Goal: Task Accomplishment & Management: Complete application form

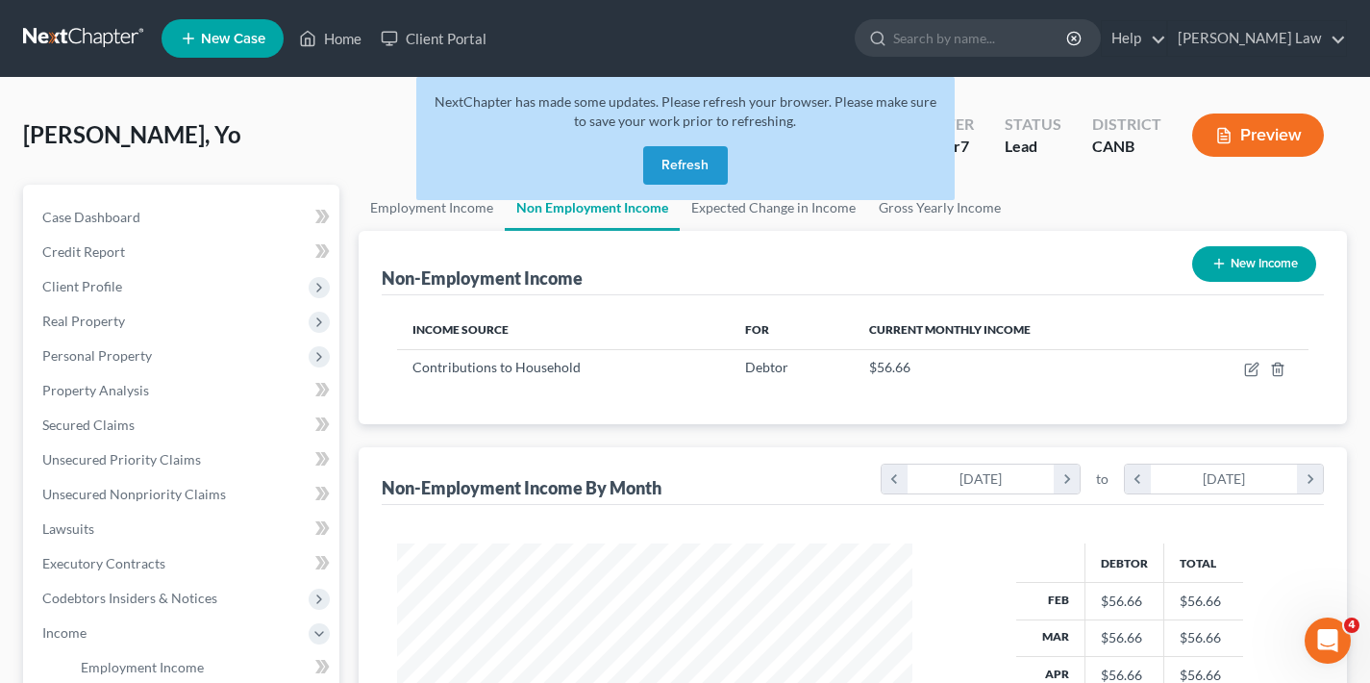
scroll to position [344, 554]
click at [685, 169] on button "Refresh" at bounding box center [685, 165] width 85 height 38
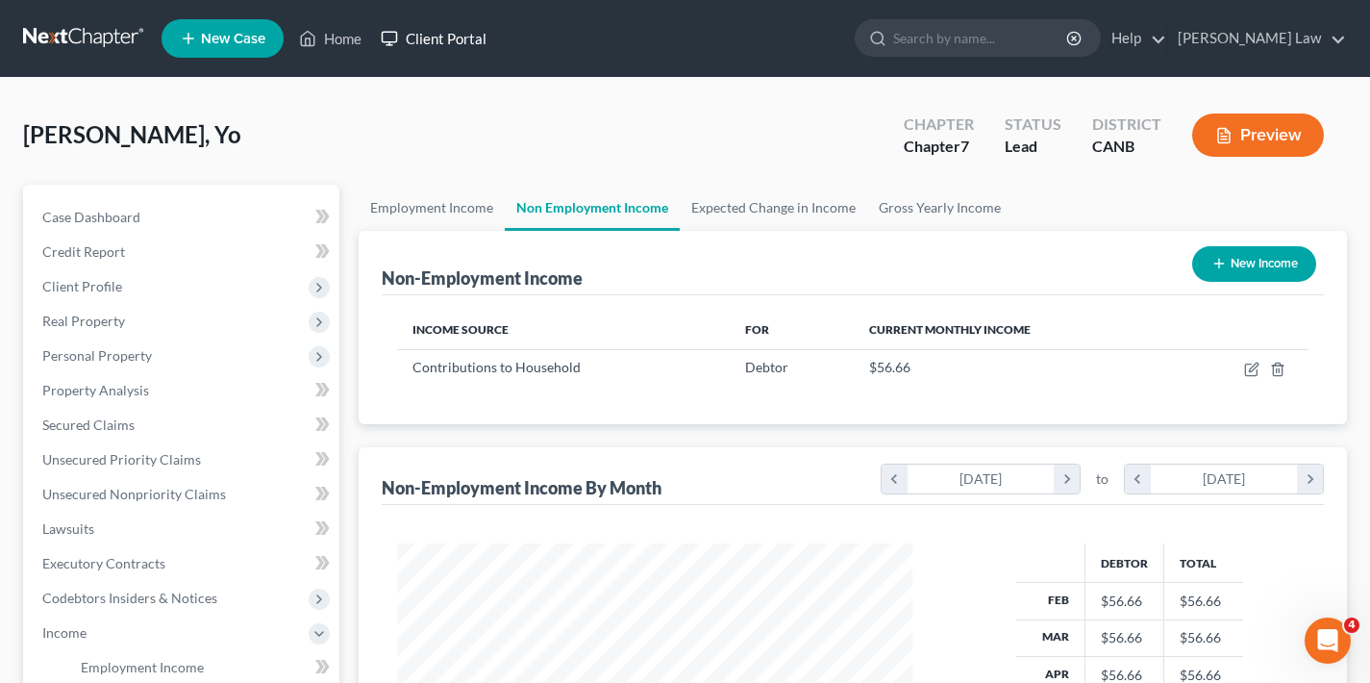
click at [446, 40] on link "Client Portal" at bounding box center [433, 38] width 125 height 35
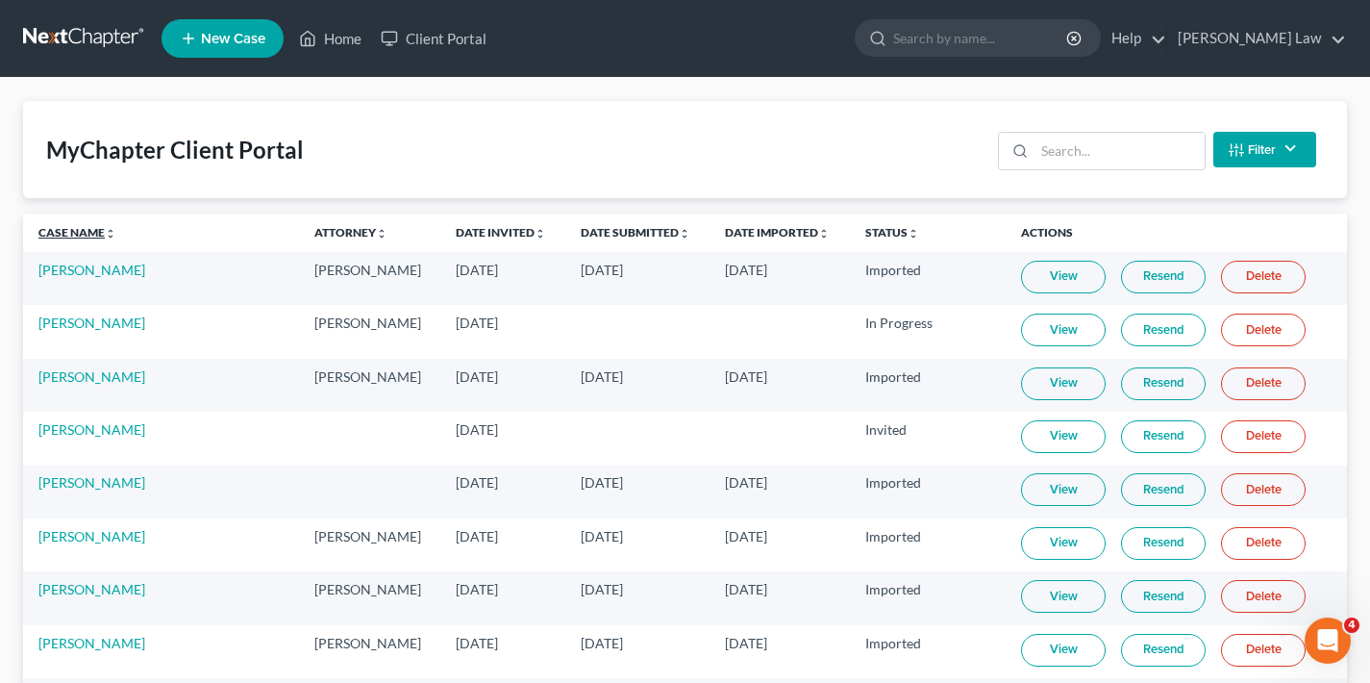
click at [70, 231] on link "Case Name unfold_more expand_more expand_less" at bounding box center [77, 232] width 78 height 14
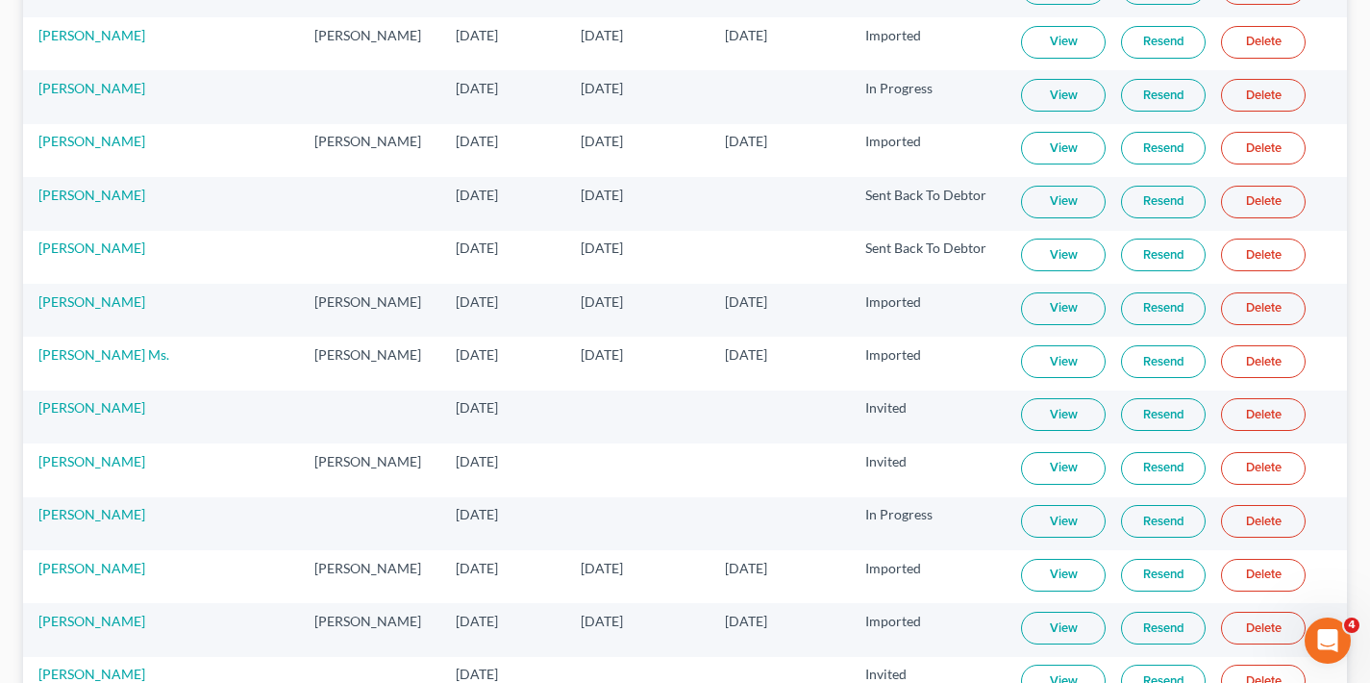
scroll to position [974, 0]
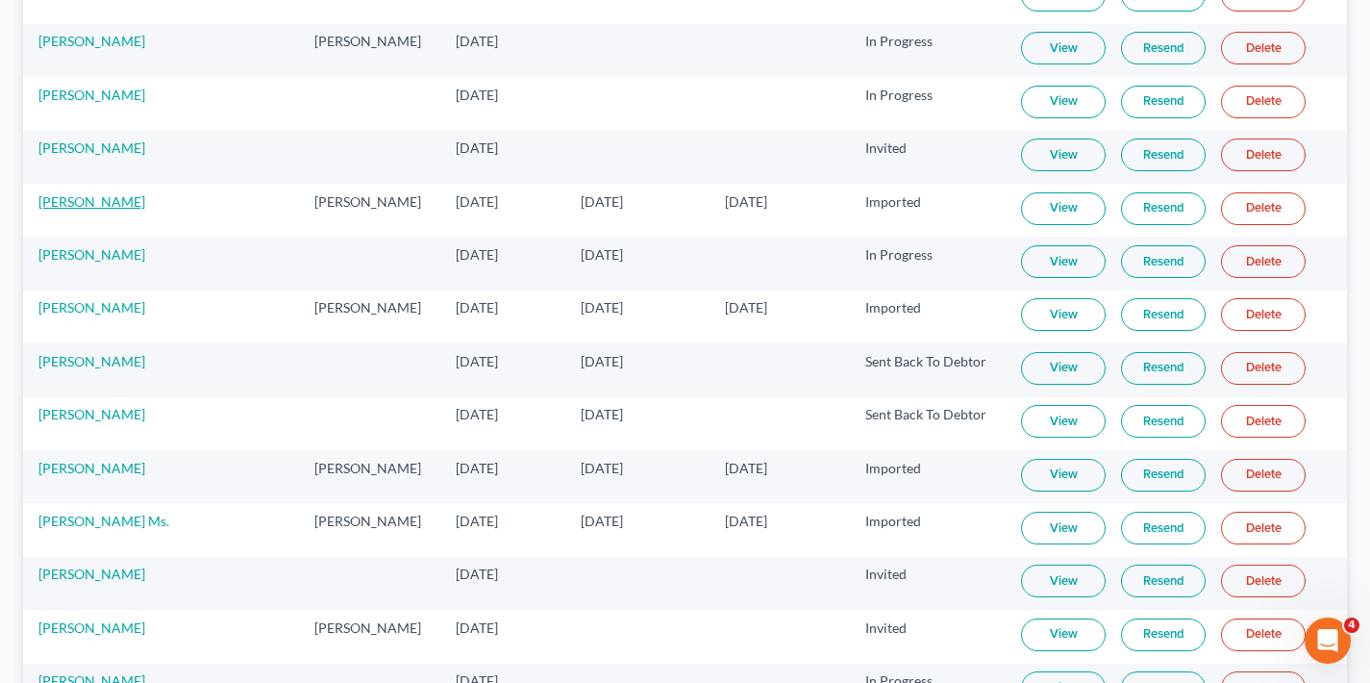
click at [68, 203] on link "Carrie Ridge" at bounding box center [91, 201] width 107 height 16
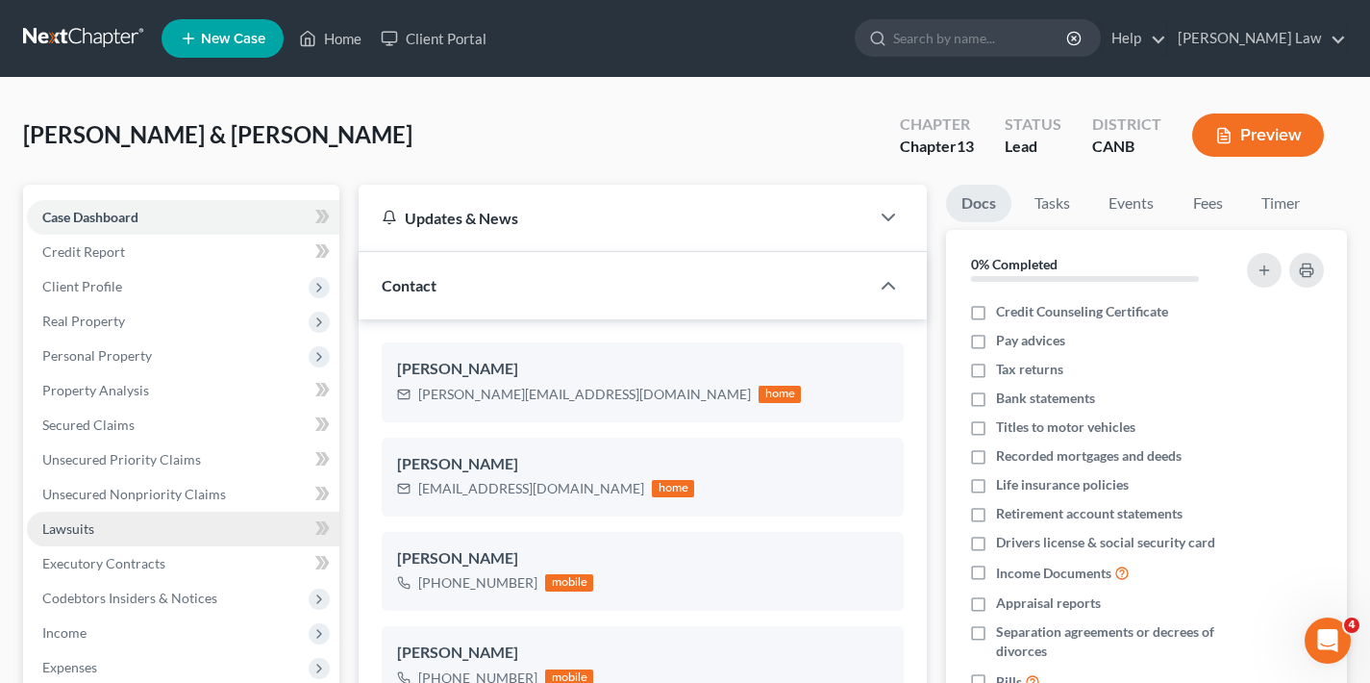
click at [72, 528] on span "Lawsuits" at bounding box center [68, 528] width 52 height 16
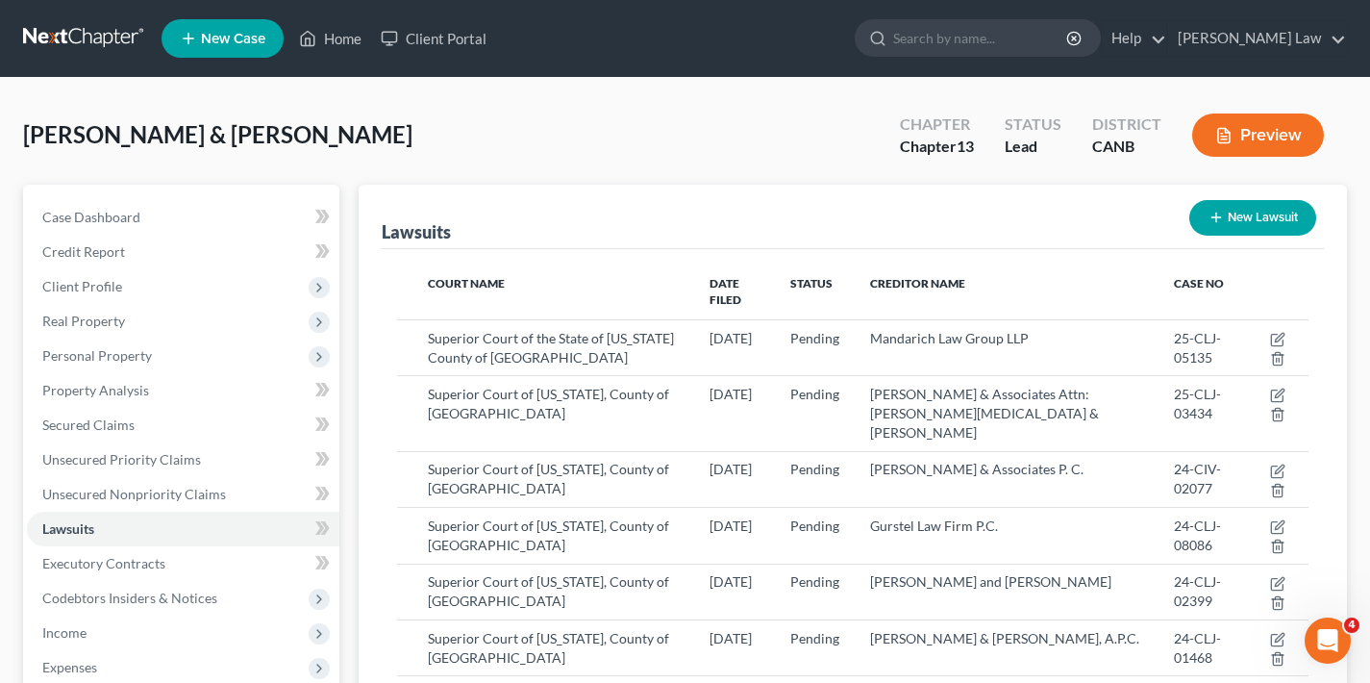
click at [1280, 212] on button "New Lawsuit" at bounding box center [1252, 218] width 127 height 36
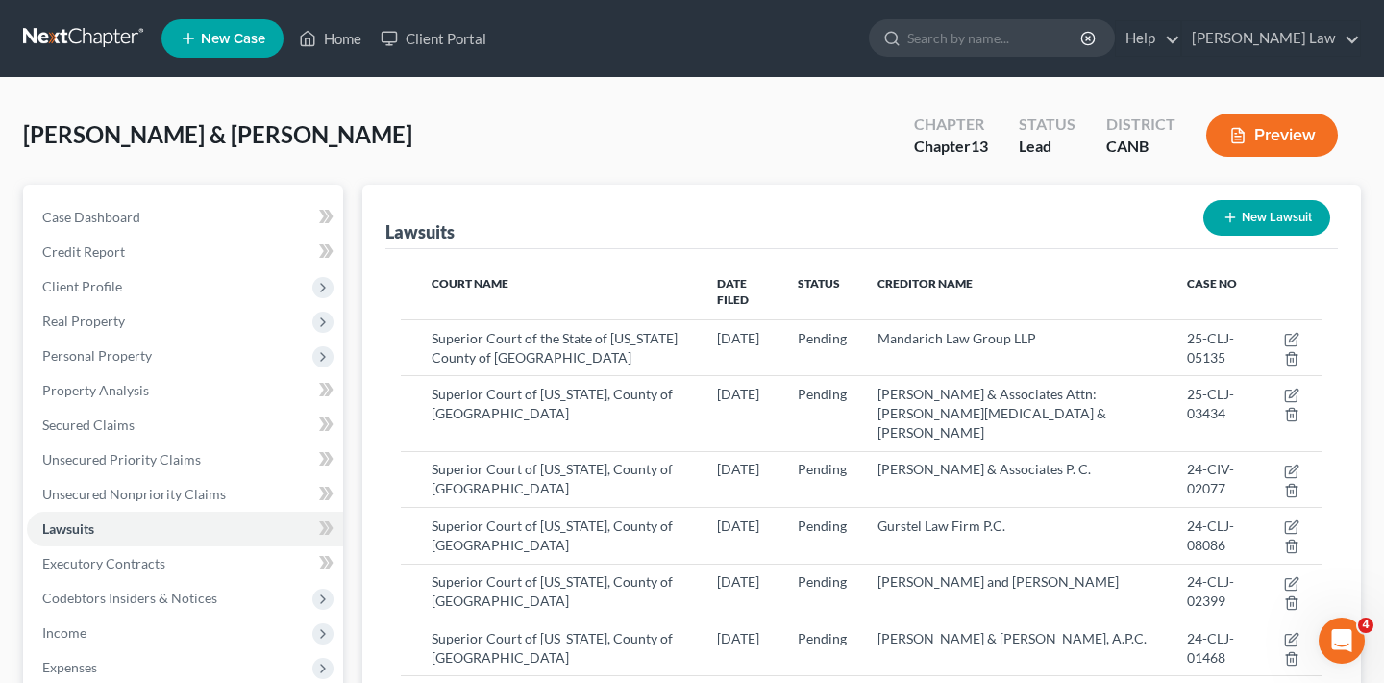
select select "0"
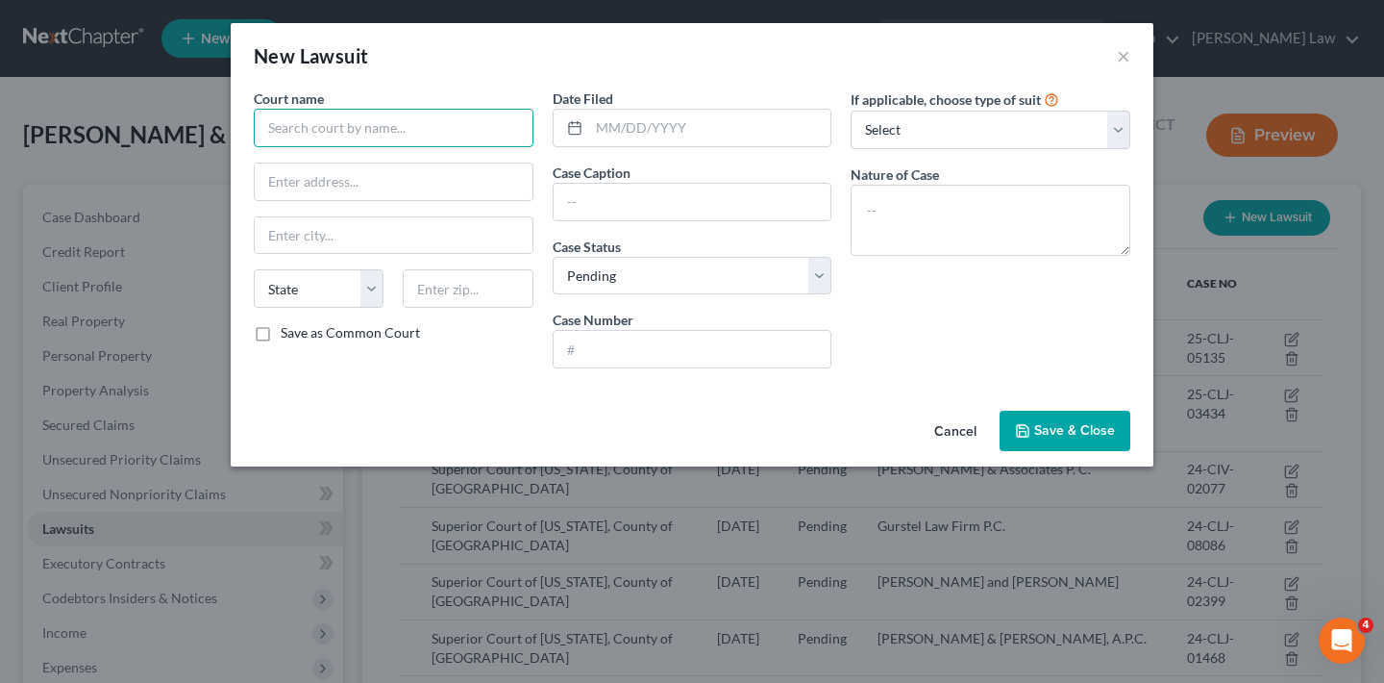
click at [400, 132] on input "text" at bounding box center [394, 128] width 280 height 38
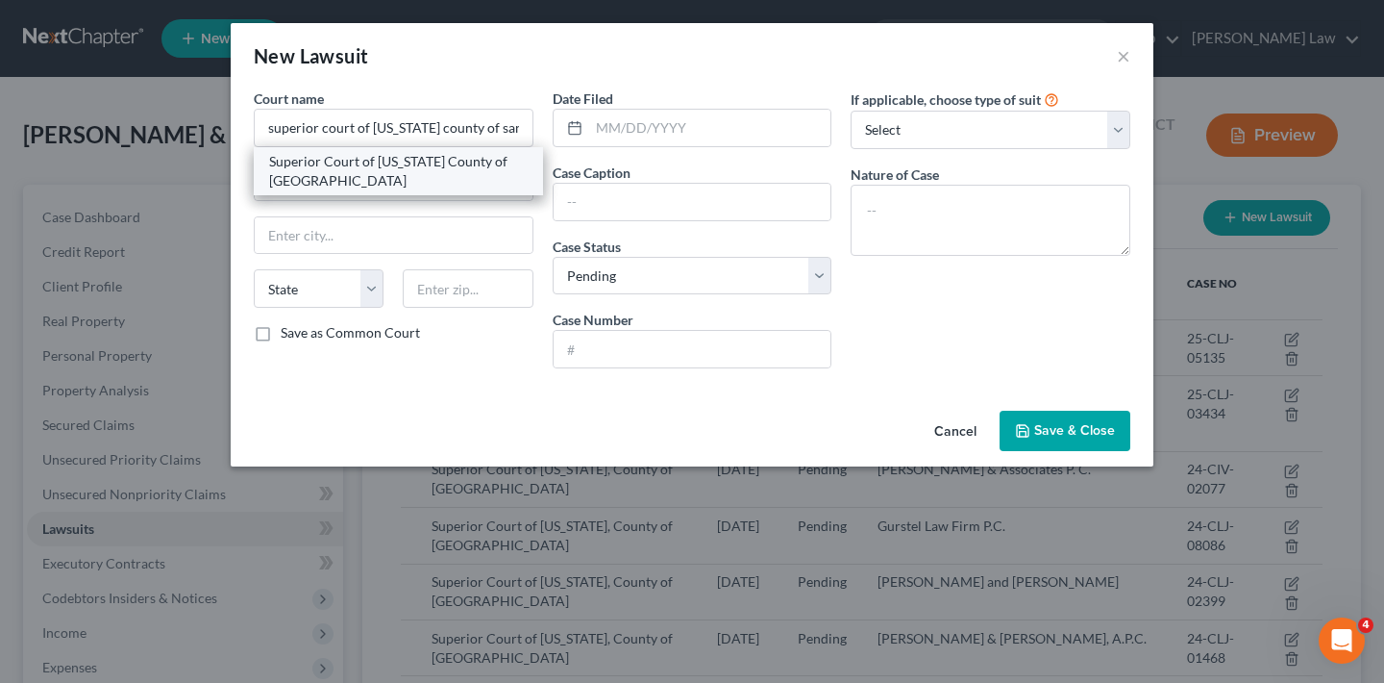
click at [346, 168] on div "Superior Court of California County of San Mateo" at bounding box center [398, 171] width 259 height 38
type input "Superior Court of California County of San Mateo"
type input "400 County Center"
type input "Redwood City"
select select "4"
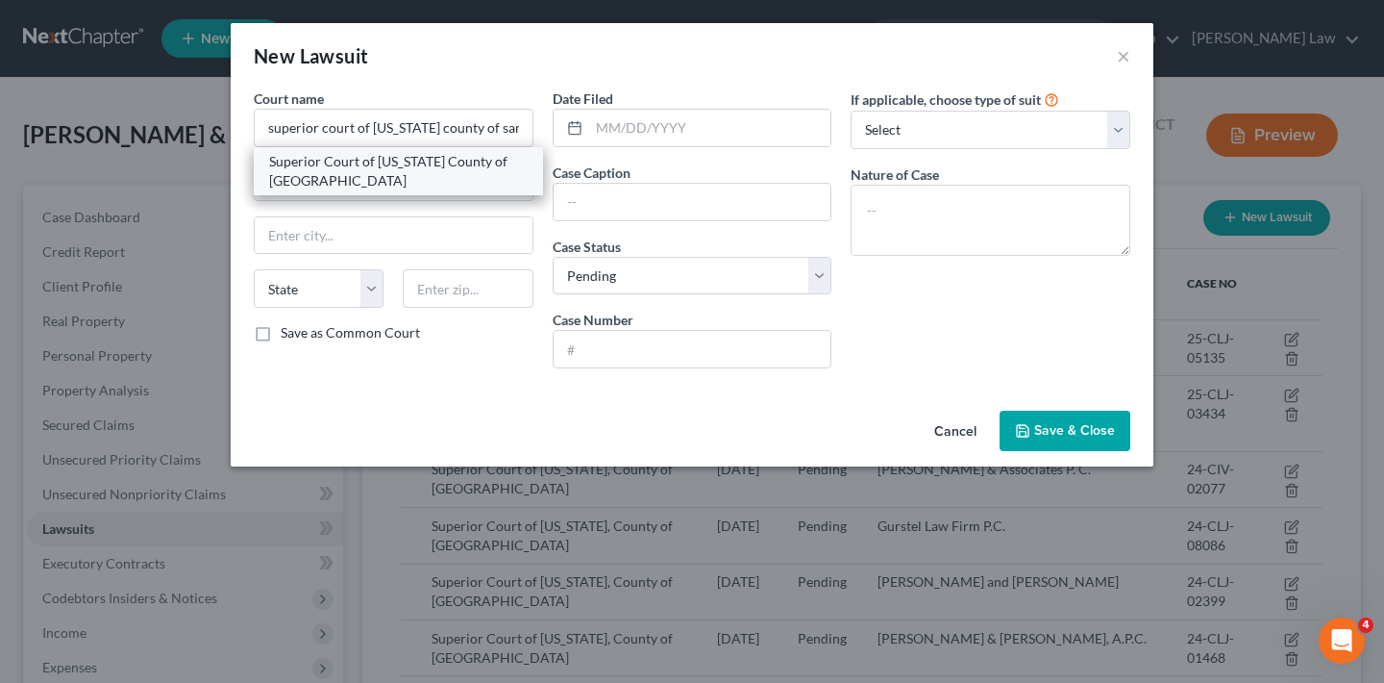
type input "94063"
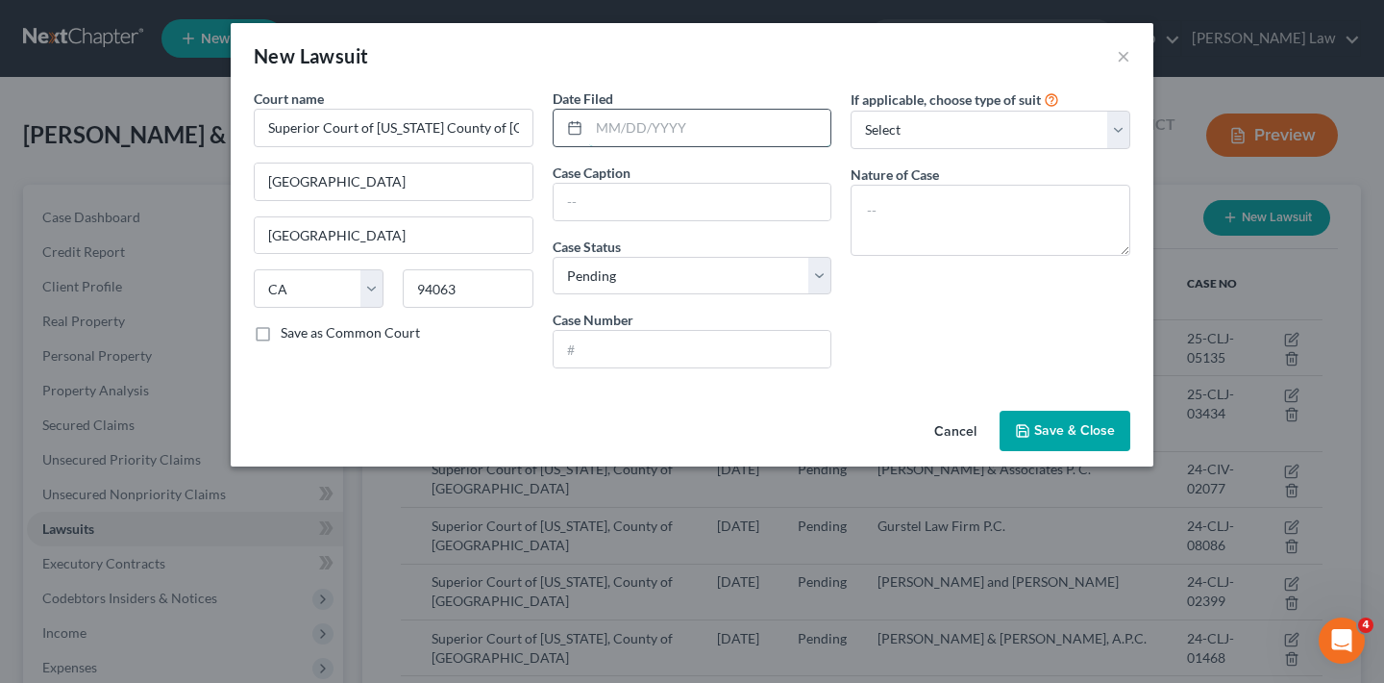
click at [684, 130] on input "text" at bounding box center [710, 128] width 242 height 37
type input "08/08/2025"
click at [653, 211] on input "text" at bounding box center [693, 202] width 278 height 37
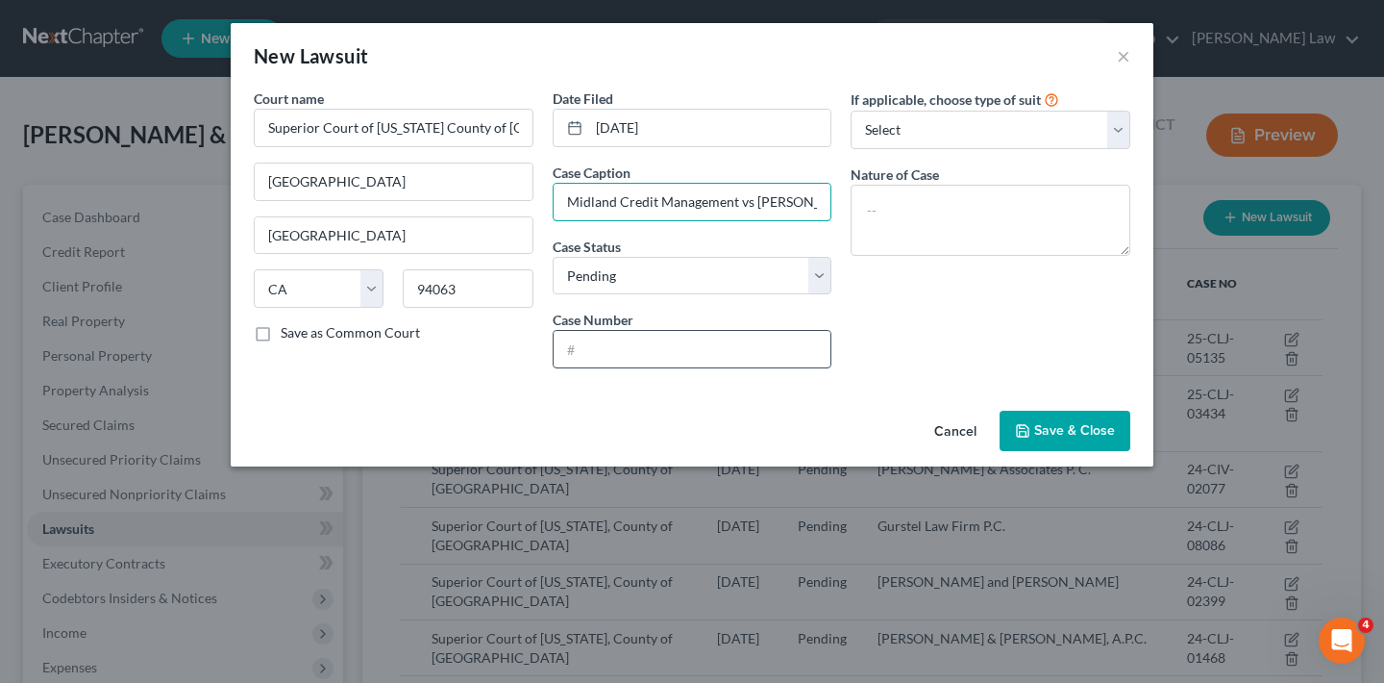
type input "Midland Credit Management vs Carrie Ridge"
click at [773, 356] on input "text" at bounding box center [693, 349] width 278 height 37
type input "25-CLJ-06019"
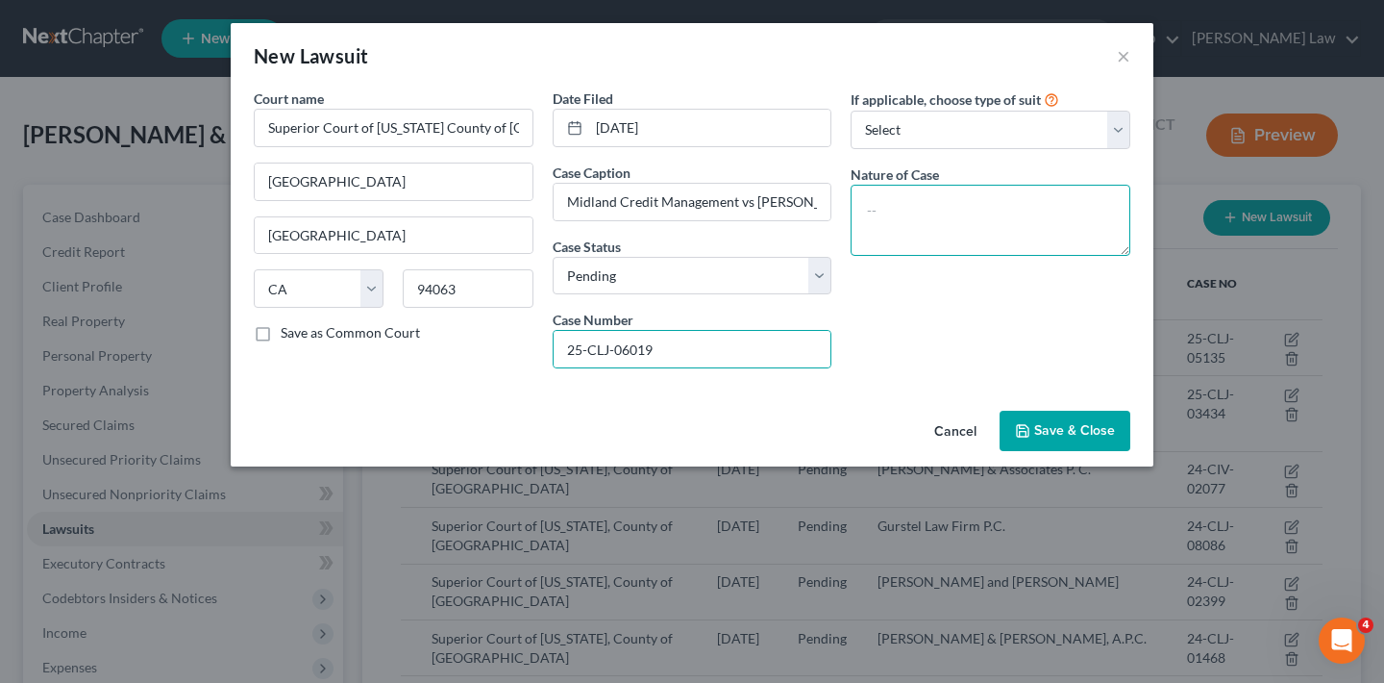
click at [922, 210] on textarea at bounding box center [991, 220] width 280 height 71
type textarea "Breach of contract"
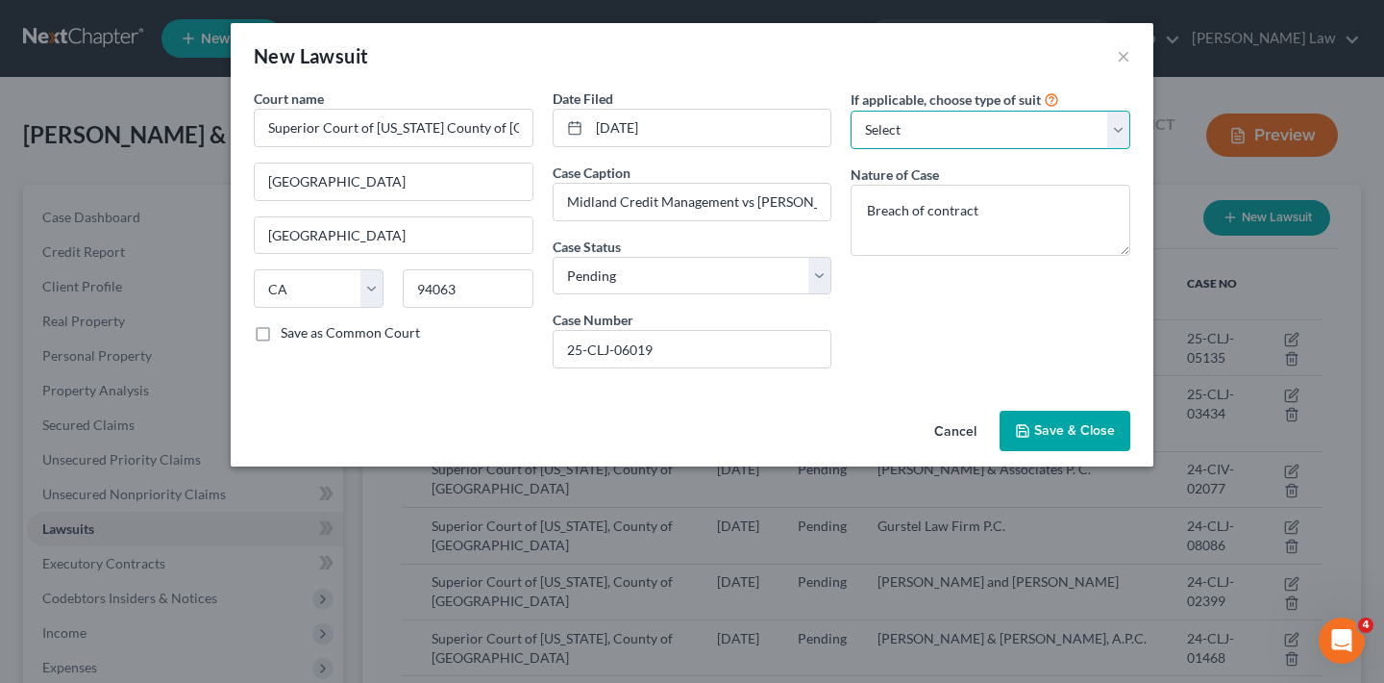
select select "4"
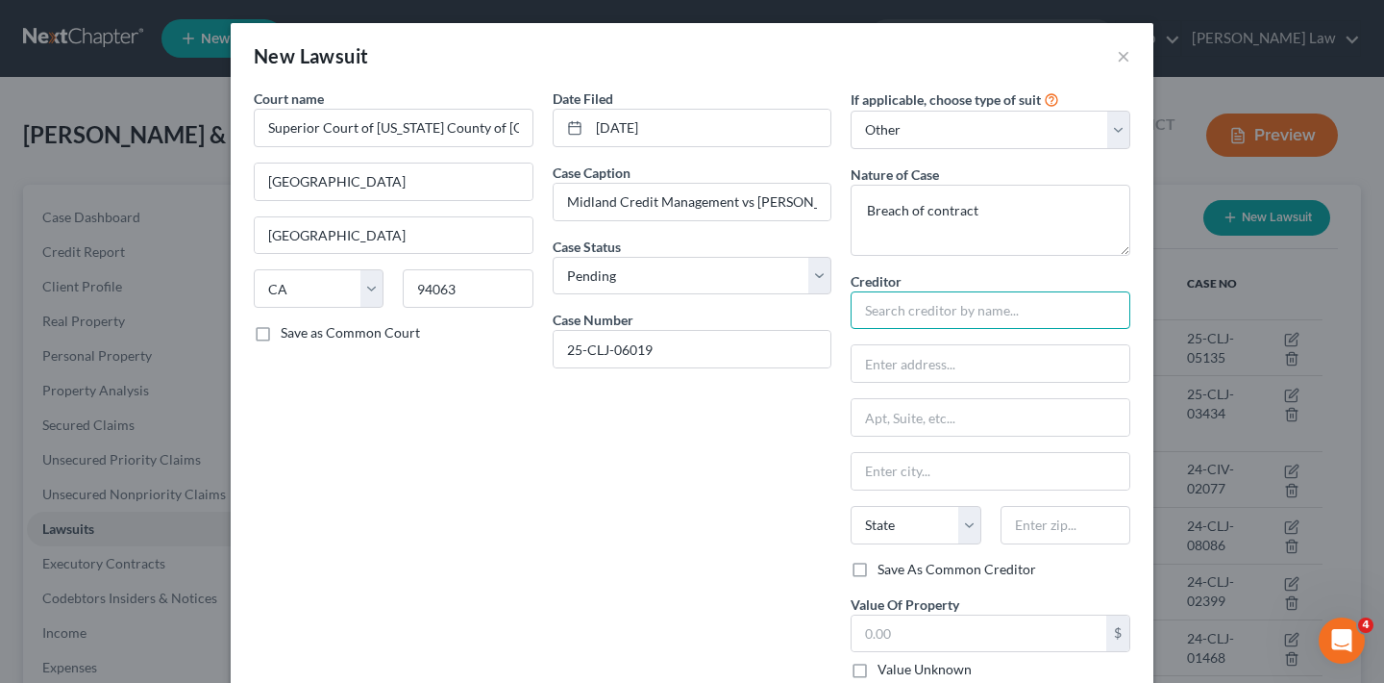
click at [981, 313] on input "text" at bounding box center [991, 310] width 280 height 38
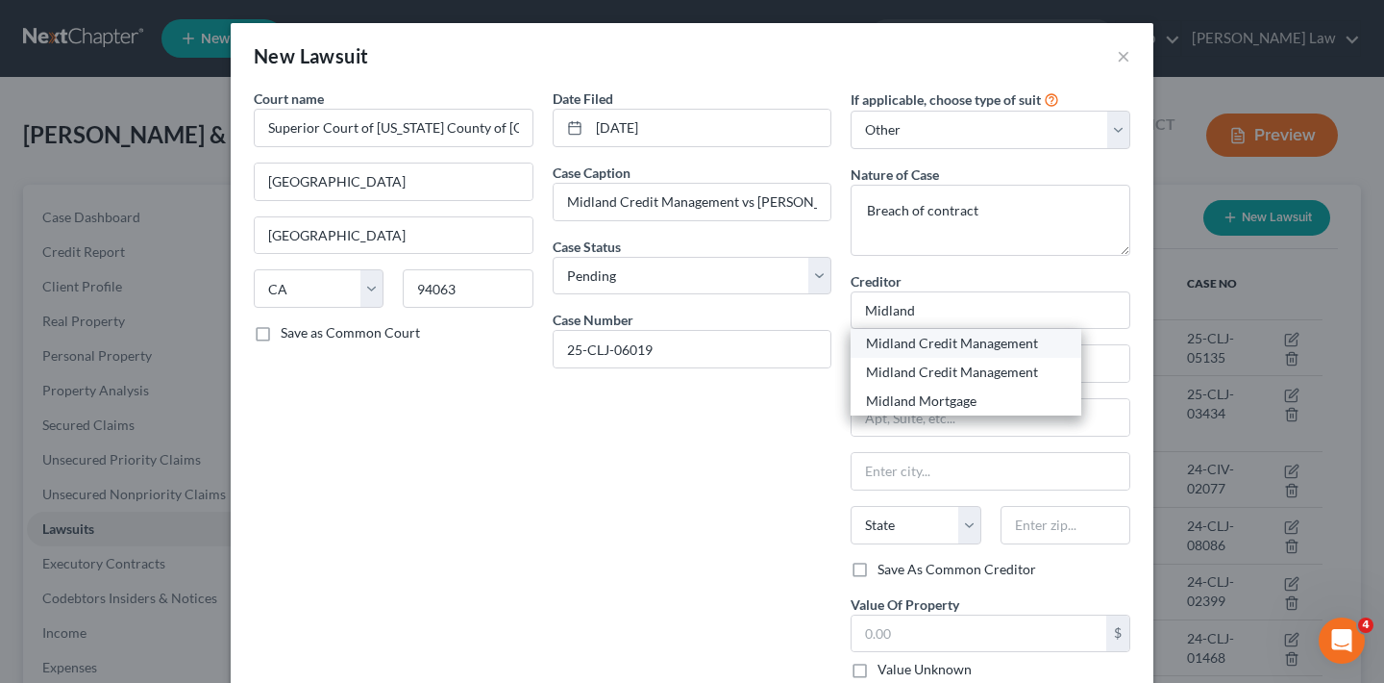
click at [953, 341] on div "Midland Credit Management" at bounding box center [966, 343] width 200 height 19
type input "Midland Credit Management"
type input "350 Camino de la reina"
type input "Ste 100"
type input "San Diego"
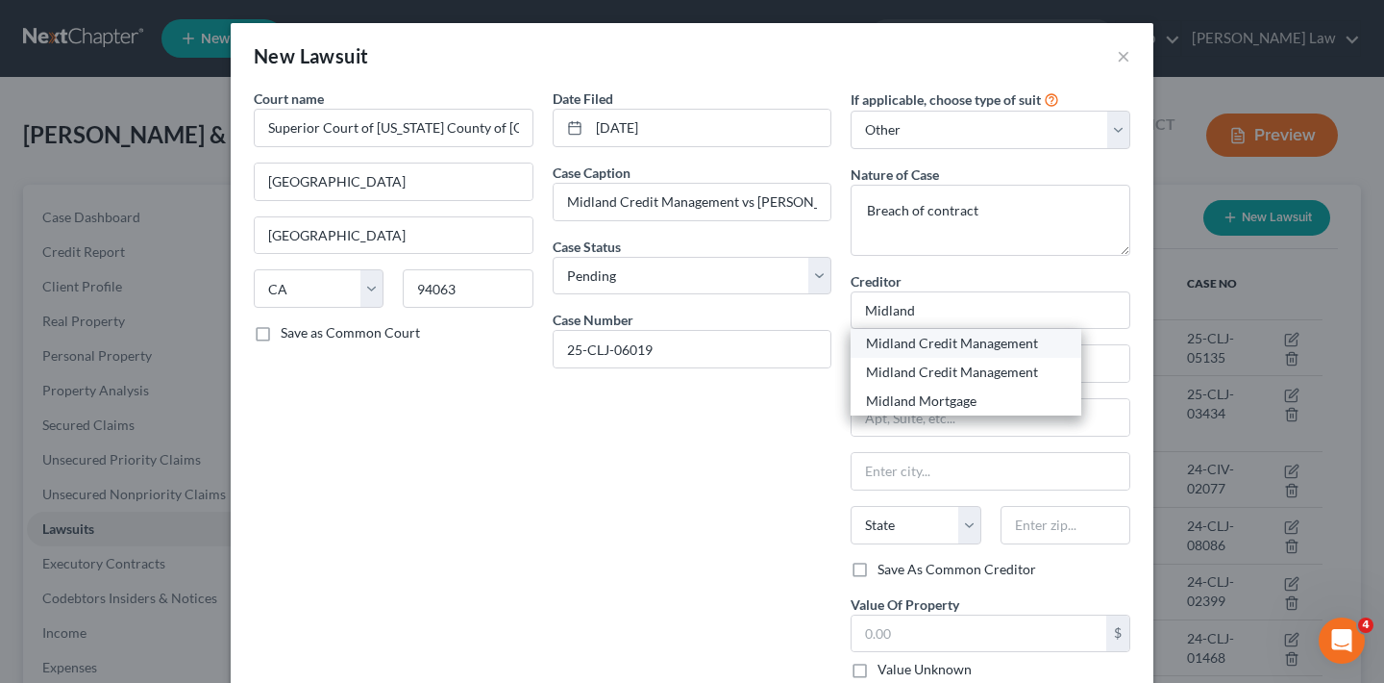
select select "4"
type input "92108"
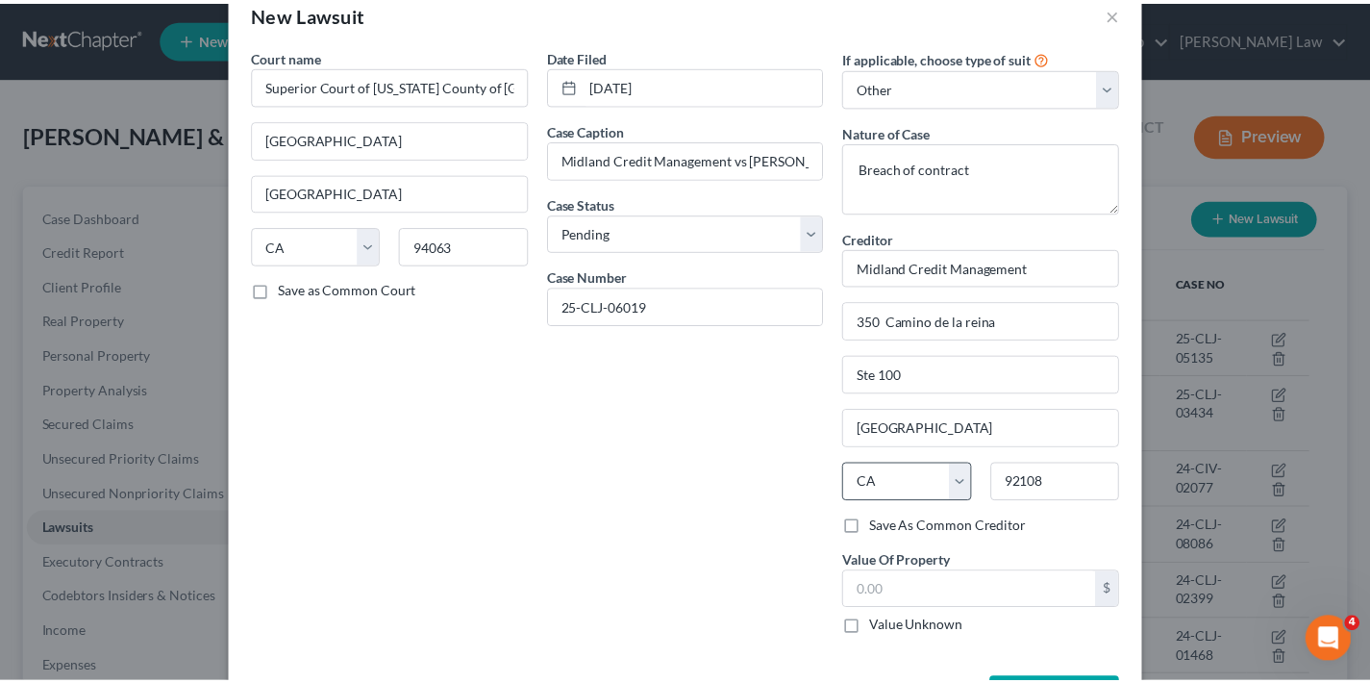
scroll to position [116, 0]
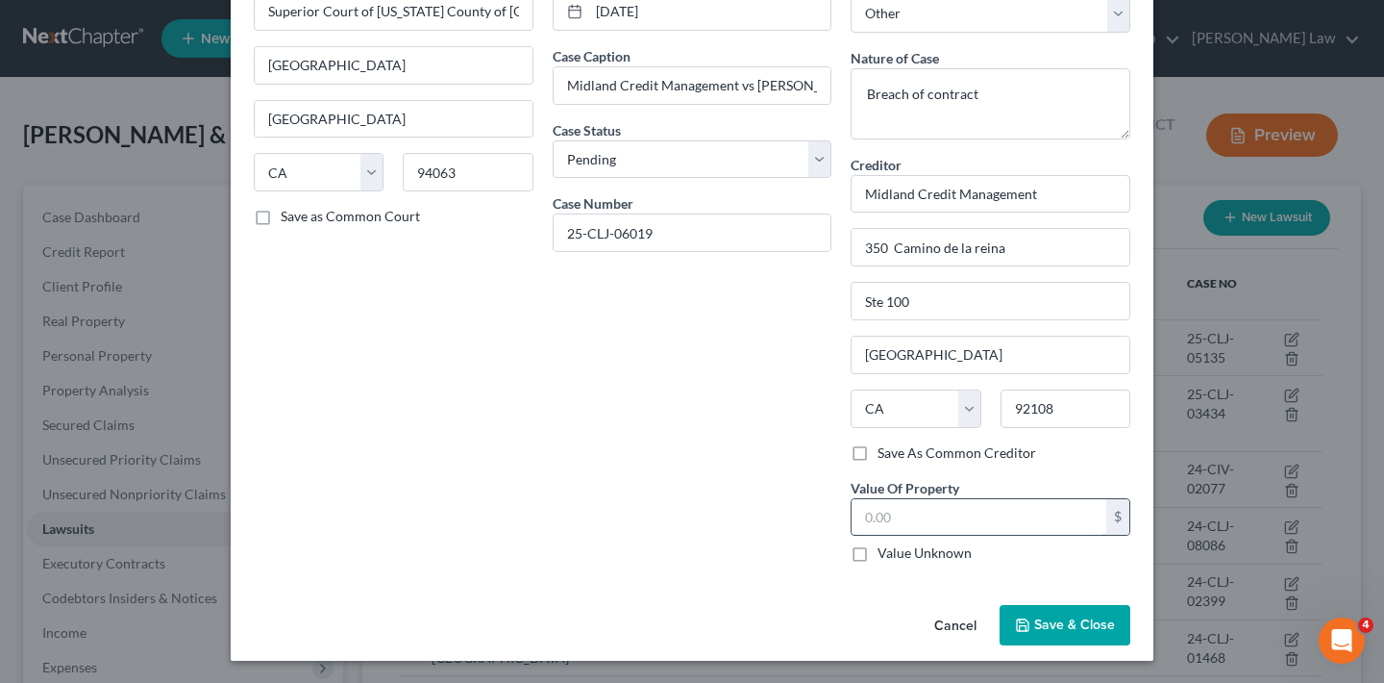
click at [944, 516] on input "text" at bounding box center [979, 517] width 255 height 37
type input "6,903.70"
click at [1065, 620] on span "Save & Close" at bounding box center [1074, 624] width 81 height 16
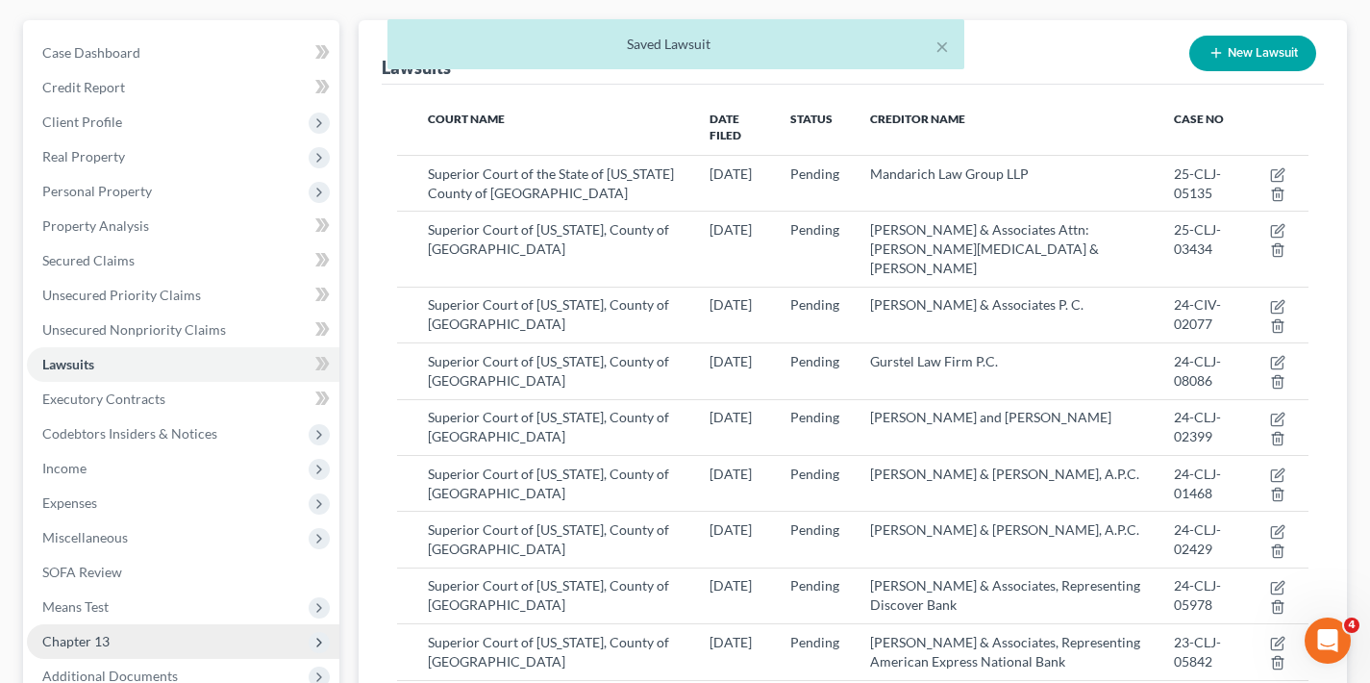
scroll to position [327, 0]
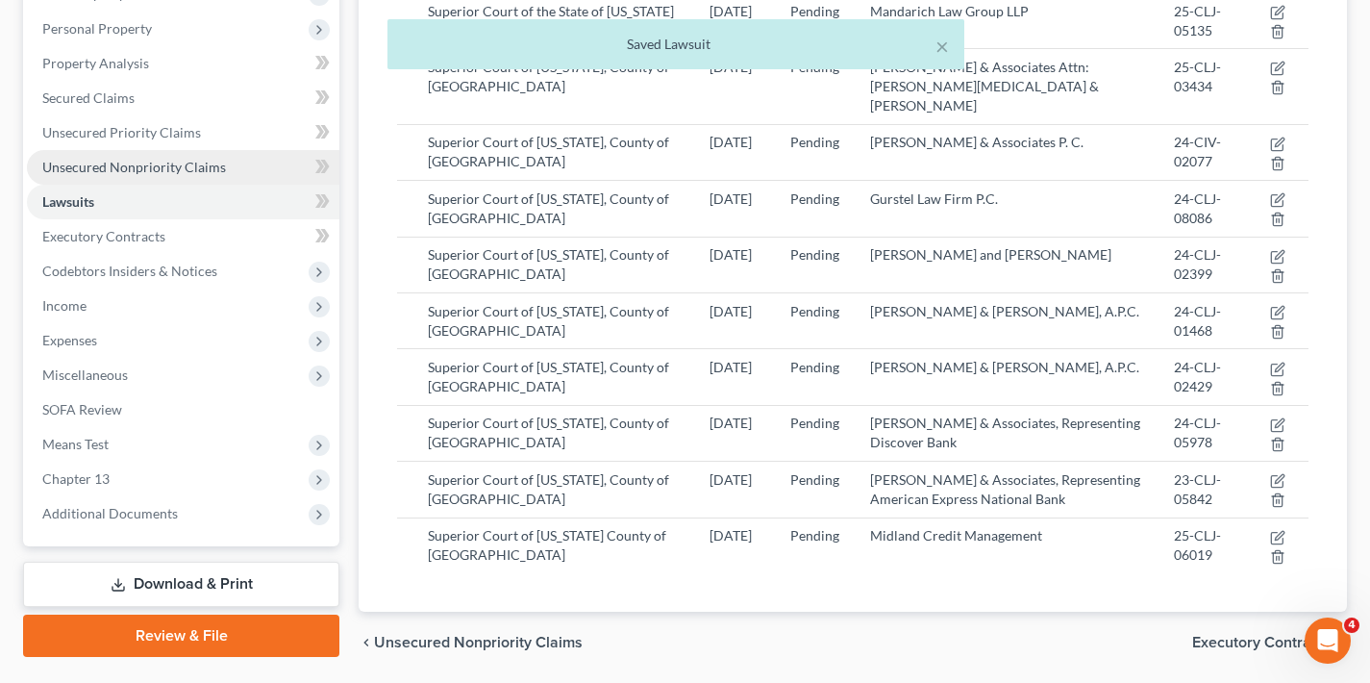
click at [147, 164] on span "Unsecured Nonpriority Claims" at bounding box center [134, 167] width 184 height 16
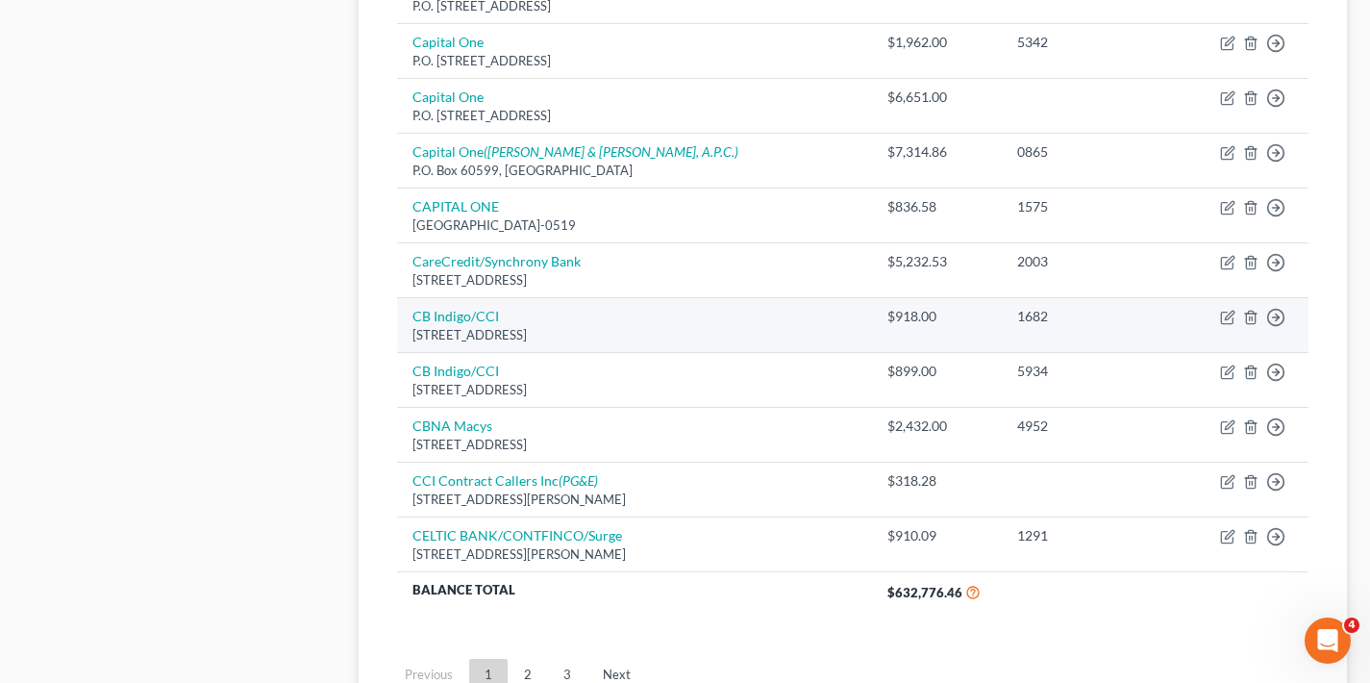
scroll to position [1500, 0]
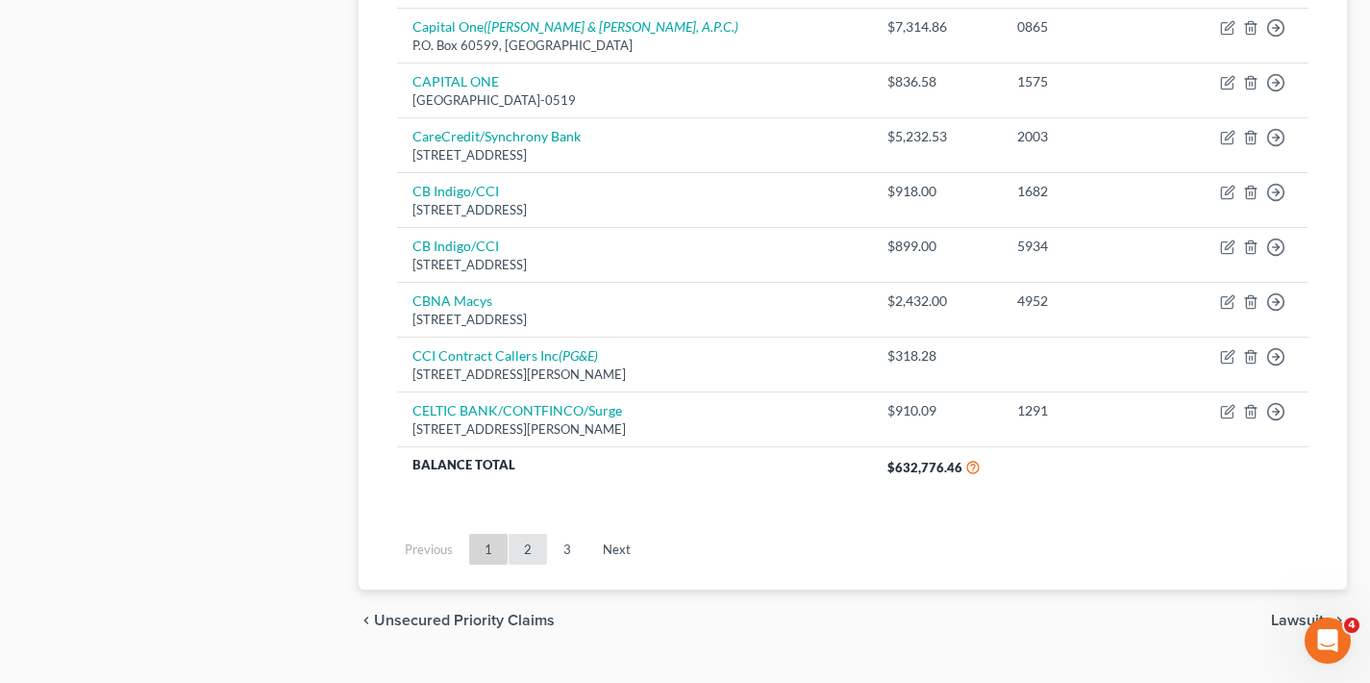
click at [530, 534] on link "2" at bounding box center [528, 549] width 38 height 31
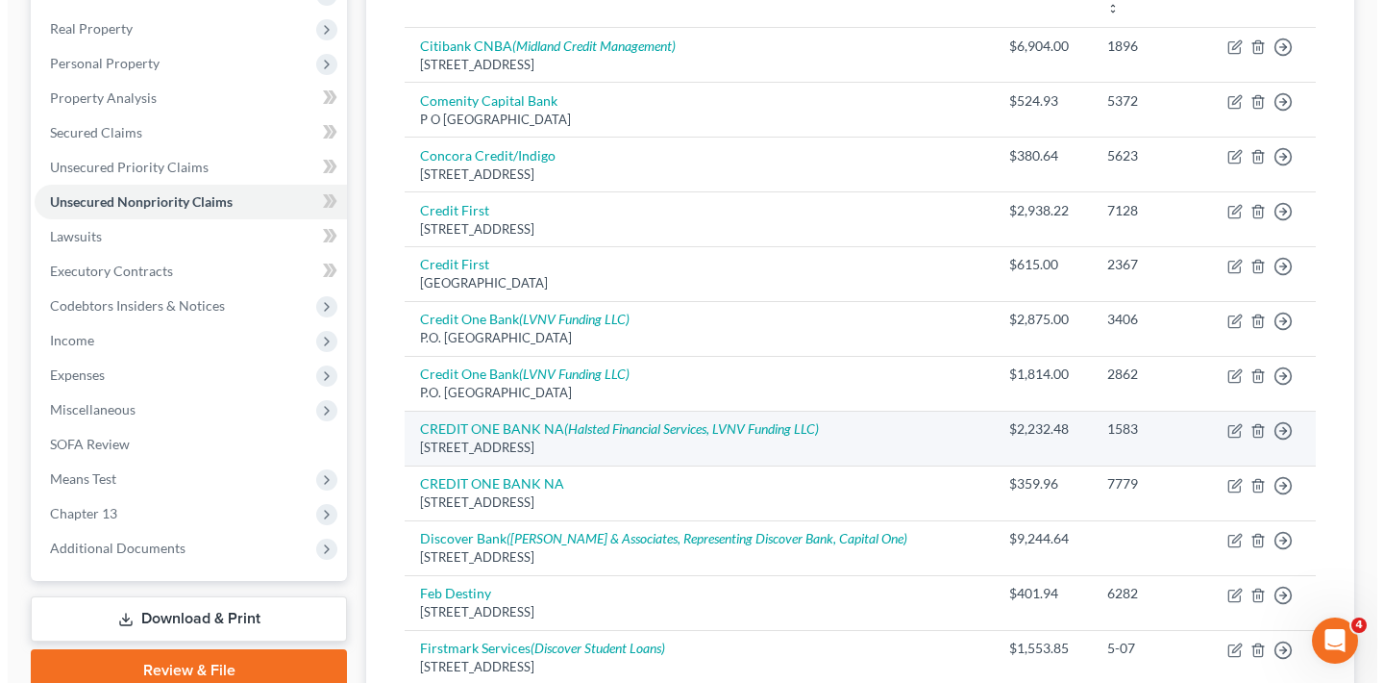
scroll to position [0, 0]
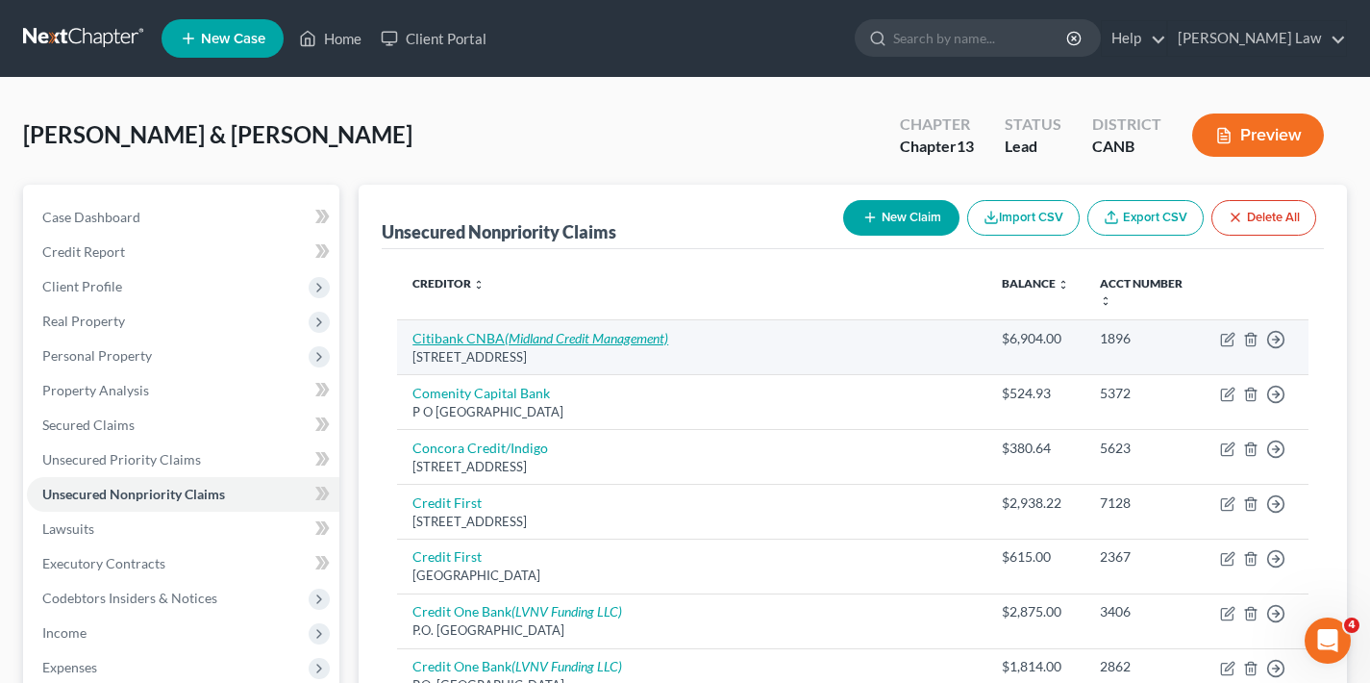
click at [481, 330] on link "Citibank CNBA (Midland Credit Management)" at bounding box center [540, 338] width 256 height 16
select select "43"
select select "2"
select select "0"
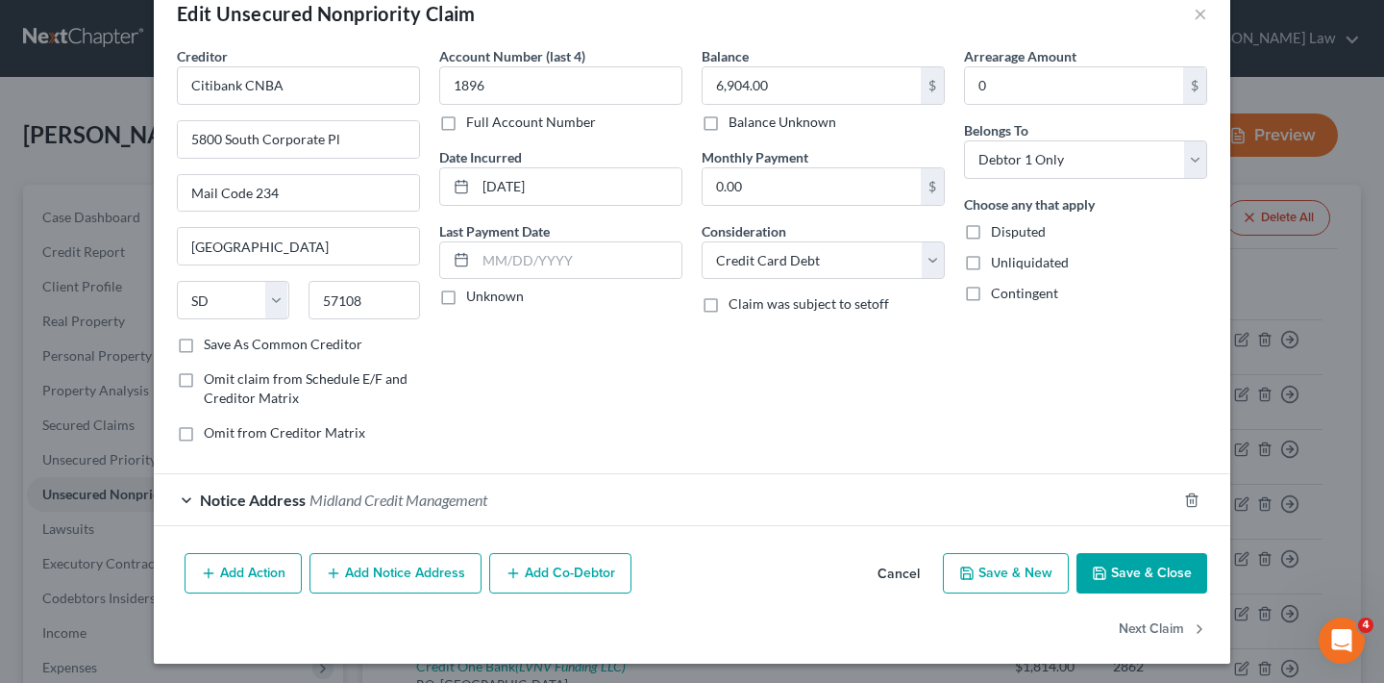
scroll to position [46, 0]
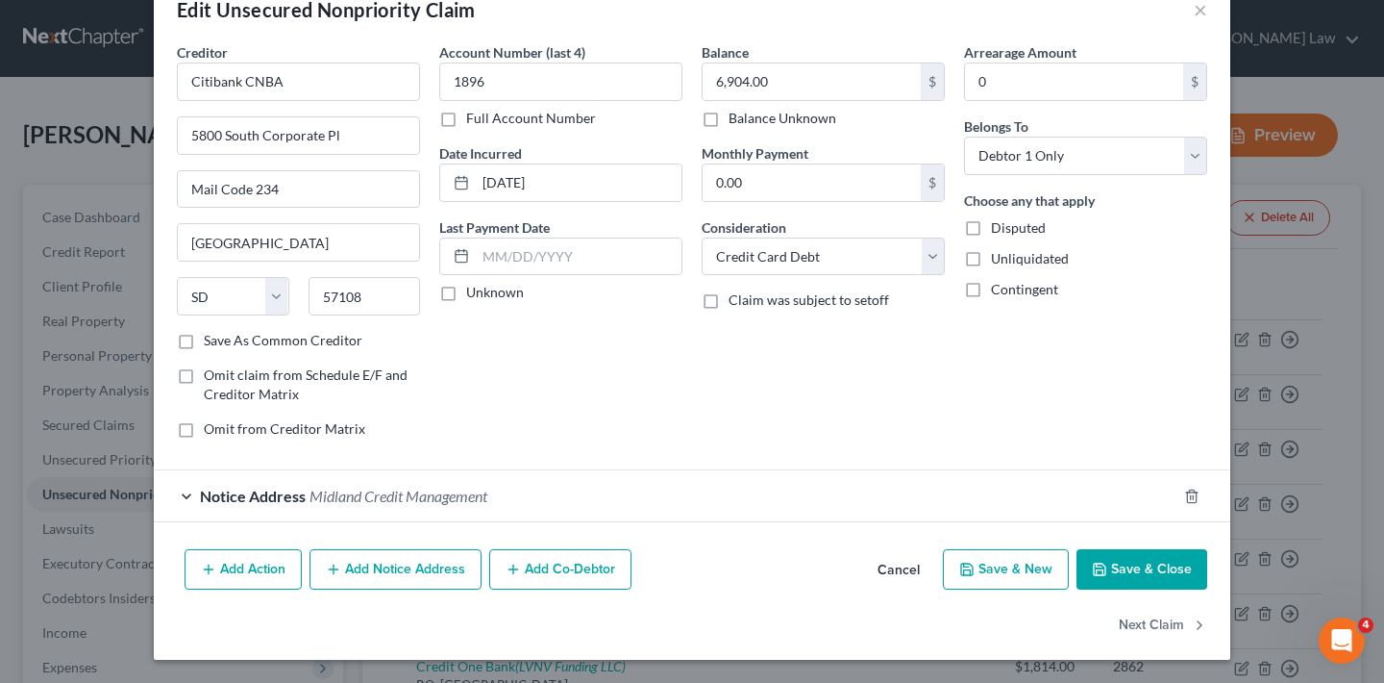
click at [385, 568] on button "Add Notice Address" at bounding box center [396, 569] width 172 height 40
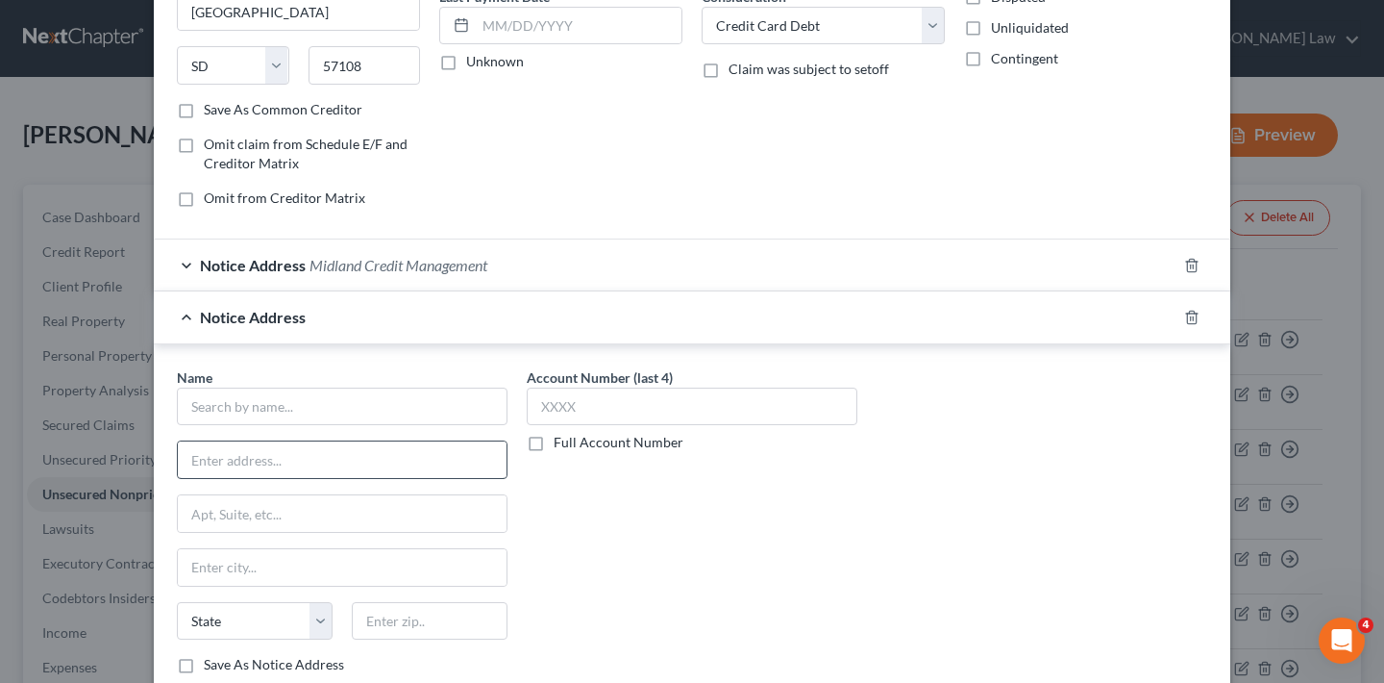
scroll to position [309, 0]
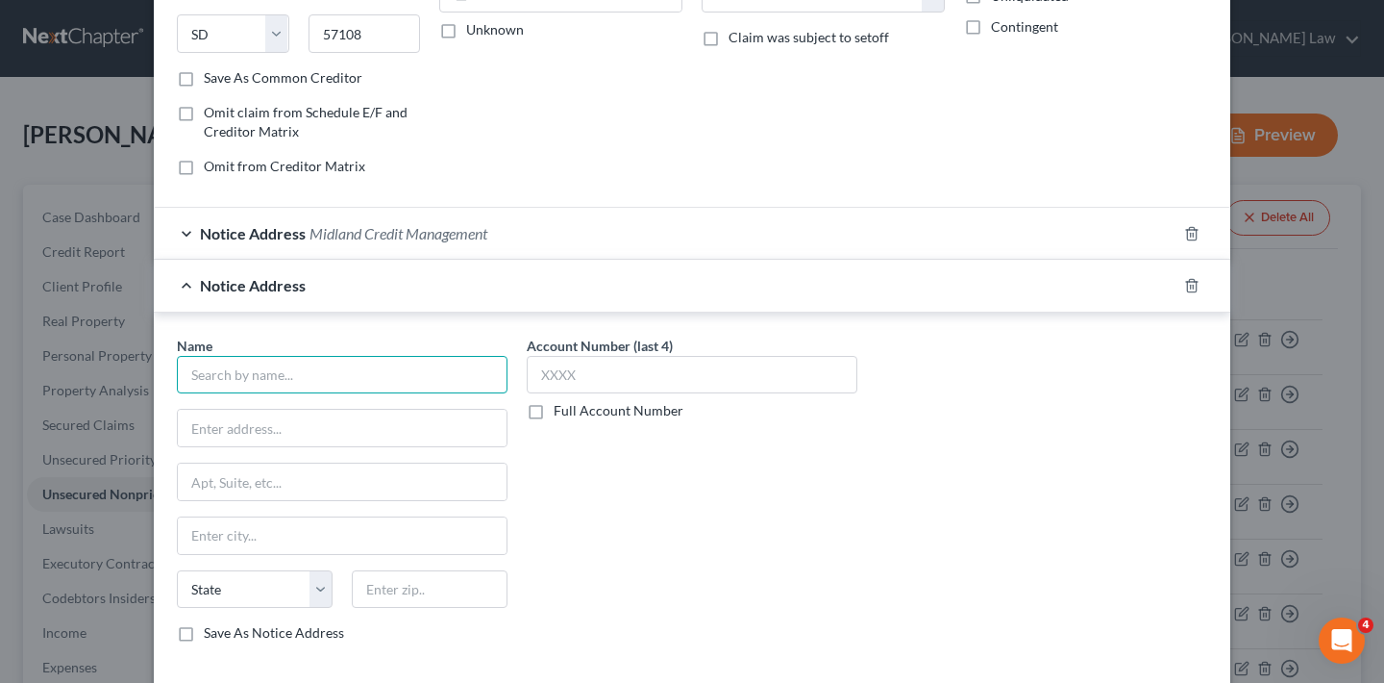
click at [339, 376] on input "text" at bounding box center [342, 375] width 331 height 38
type input "Robert K. Hanna"
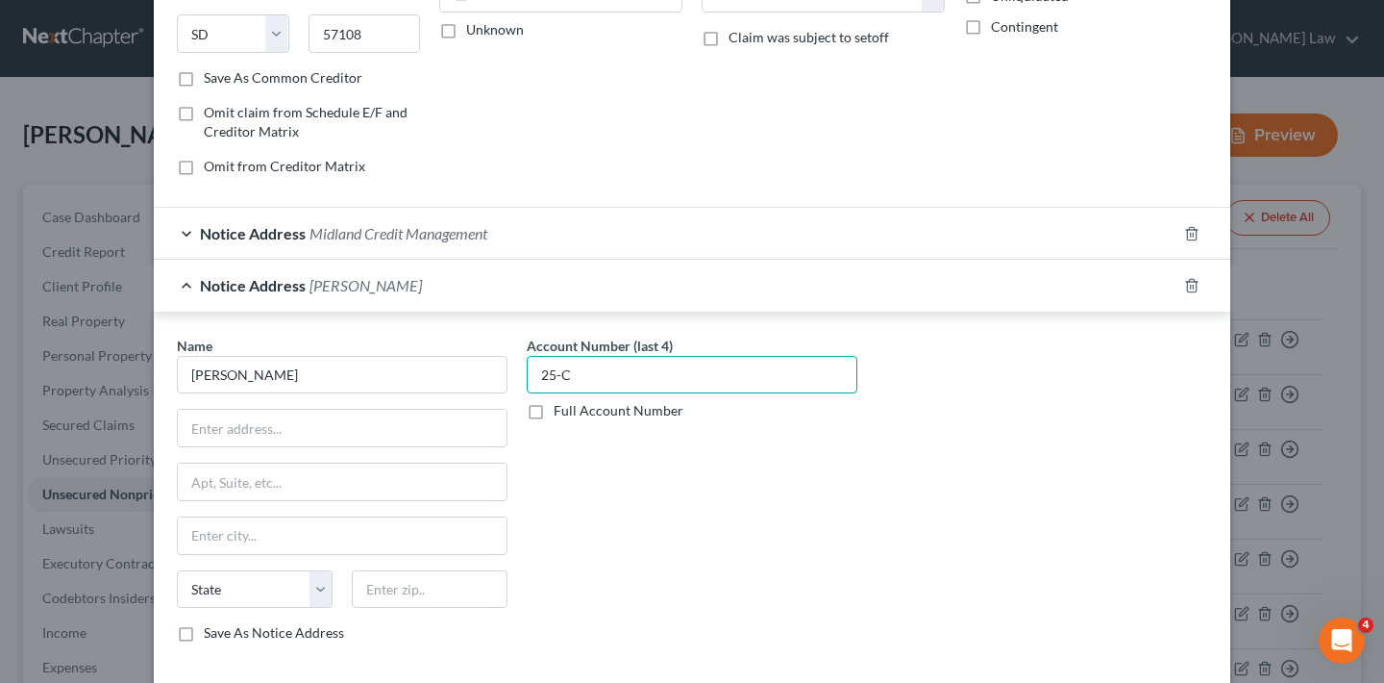
type input "25-C"
click at [554, 414] on label "Full Account Number" at bounding box center [619, 410] width 130 height 19
click at [561, 413] on input "Full Account Number" at bounding box center [567, 407] width 12 height 12
click at [585, 383] on input "25-C" at bounding box center [692, 375] width 331 height 38
type input "25-CLJ-06019"
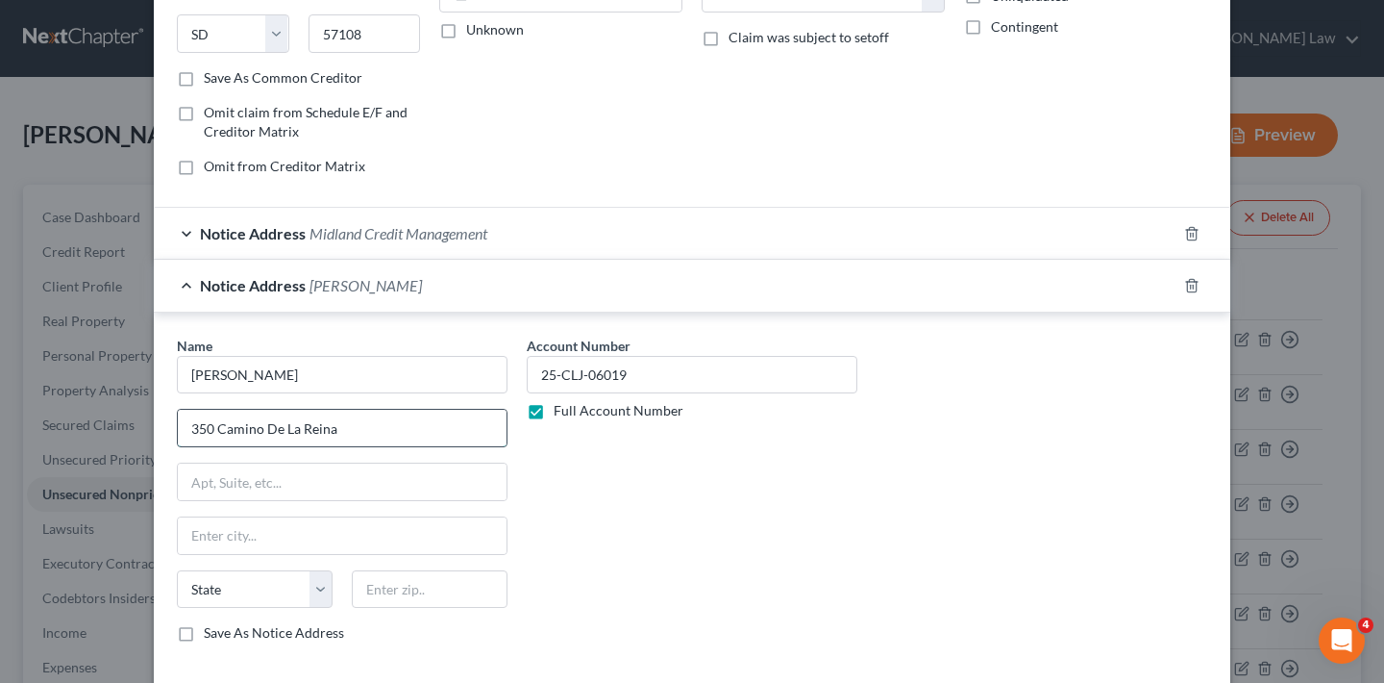
type input "350 Camino De La Reina"
type input "Ste 100"
type input "92108"
click at [614, 528] on div "Account Number 25-CLJ-06019 Full Account Number" at bounding box center [692, 496] width 350 height 323
type input "San Diego"
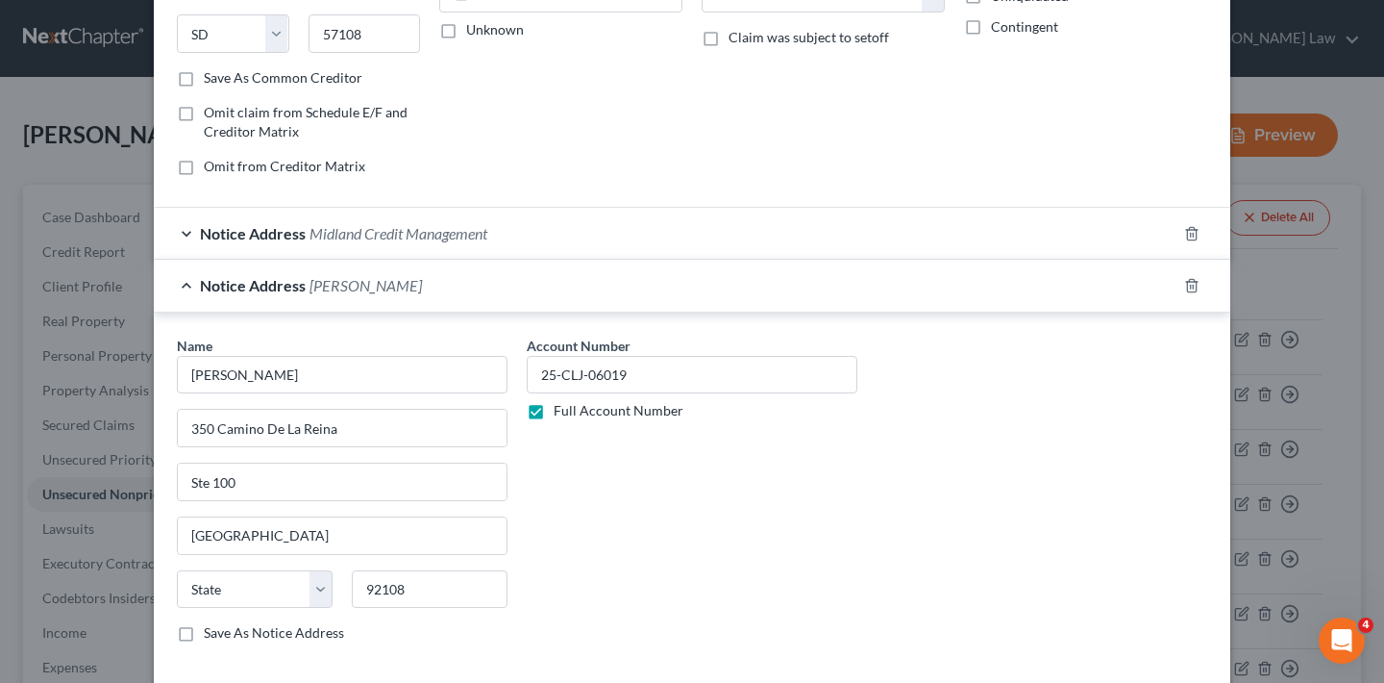
select select "4"
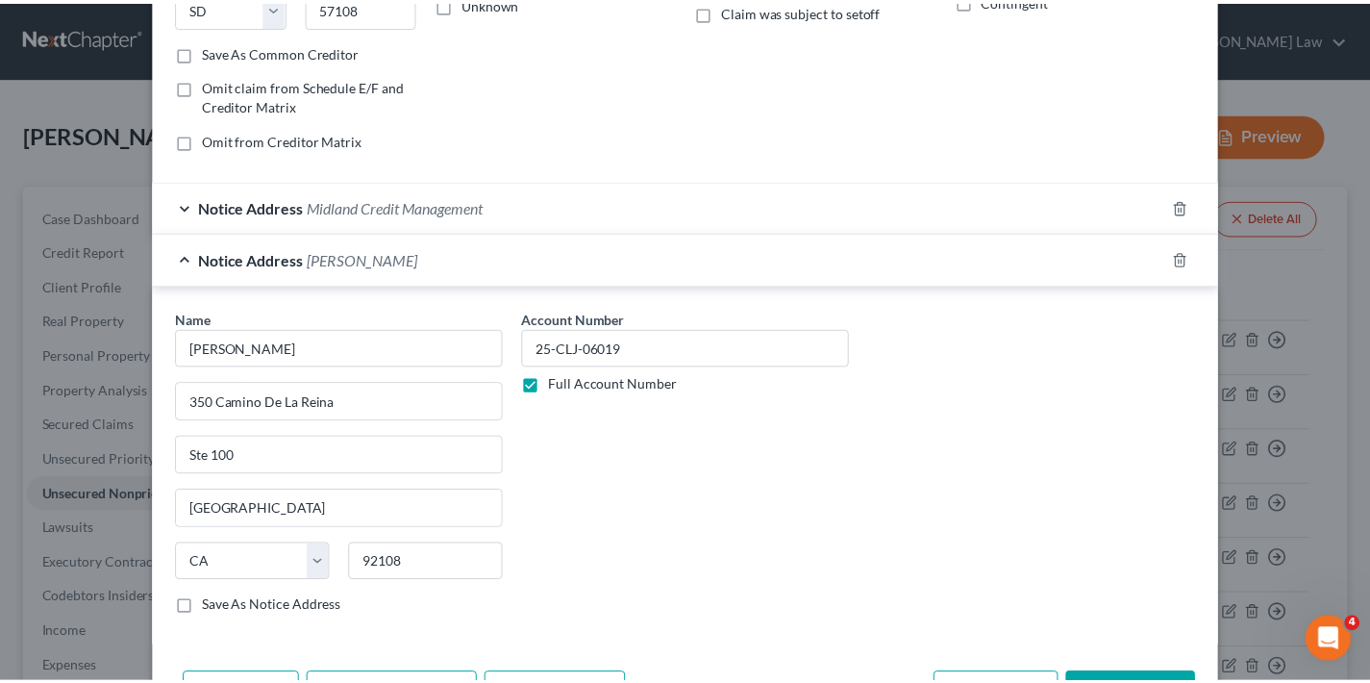
scroll to position [460, 0]
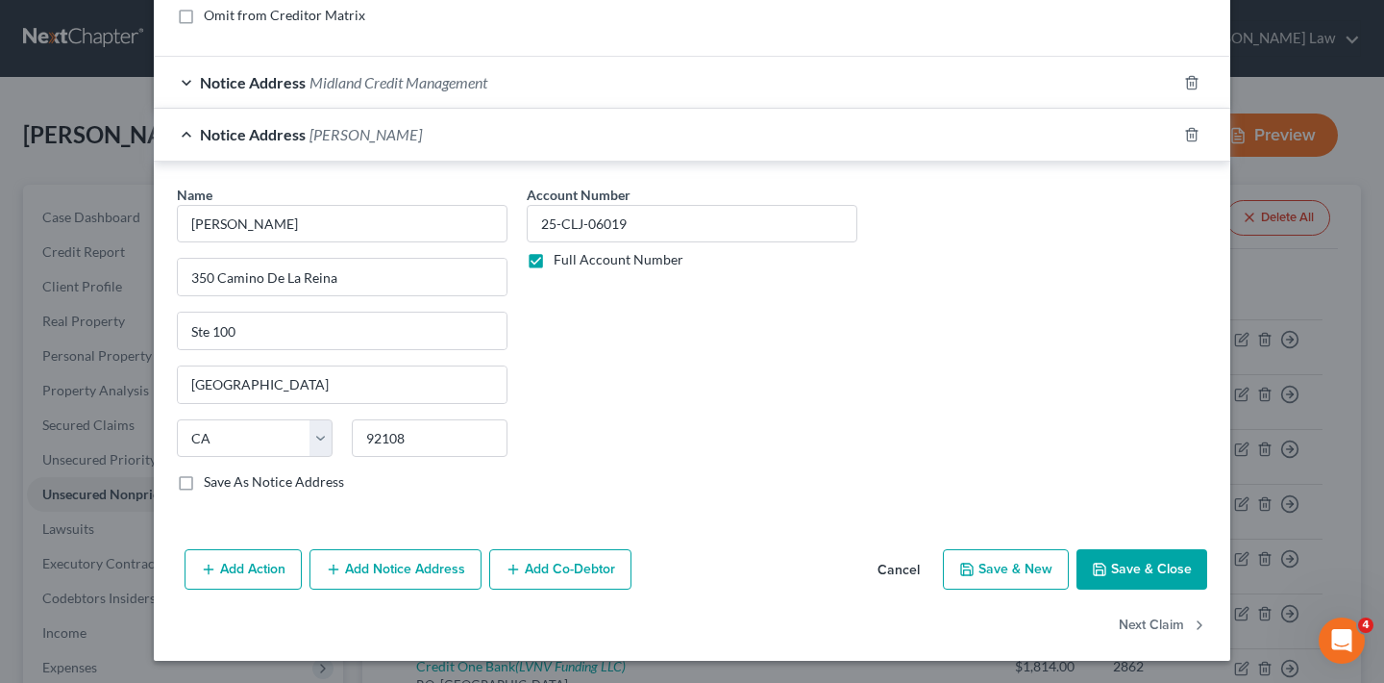
click at [204, 484] on label "Save As Notice Address" at bounding box center [274, 481] width 140 height 19
click at [211, 484] on input "Save As Notice Address" at bounding box center [217, 478] width 12 height 12
click at [1158, 571] on button "Save & Close" at bounding box center [1142, 569] width 131 height 40
checkbox input "false"
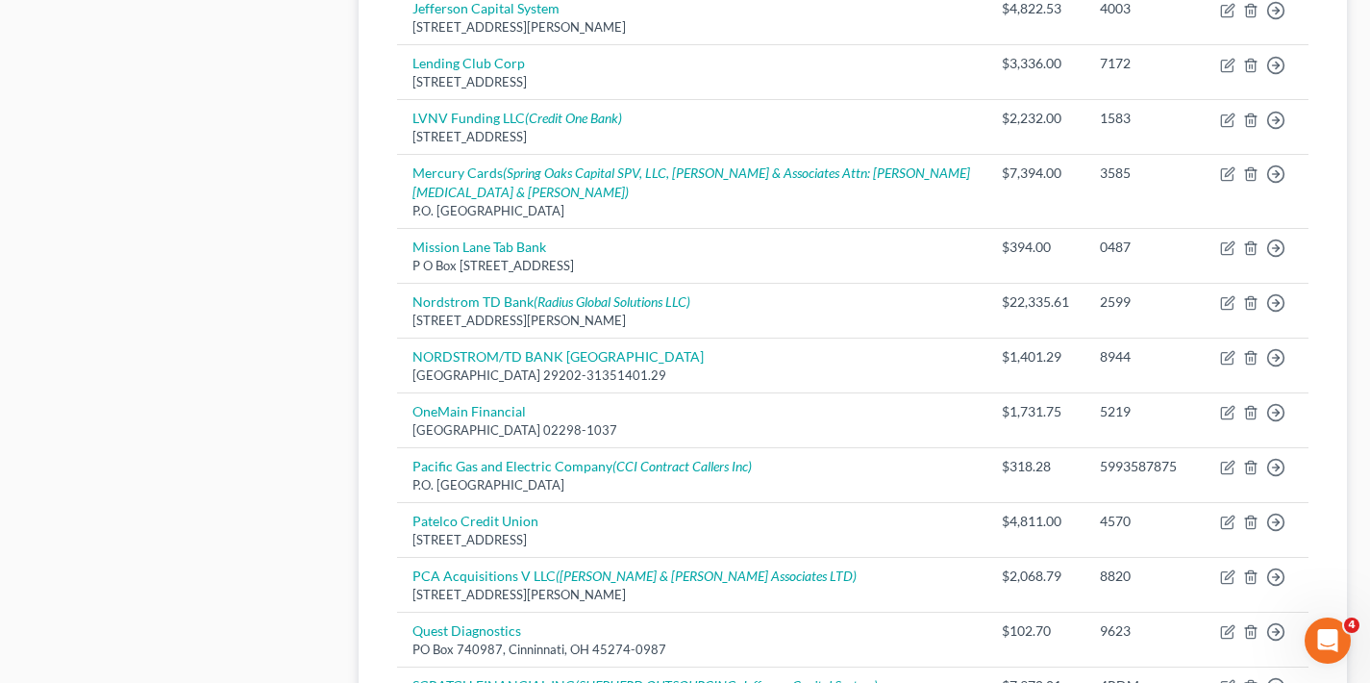
scroll to position [1524, 0]
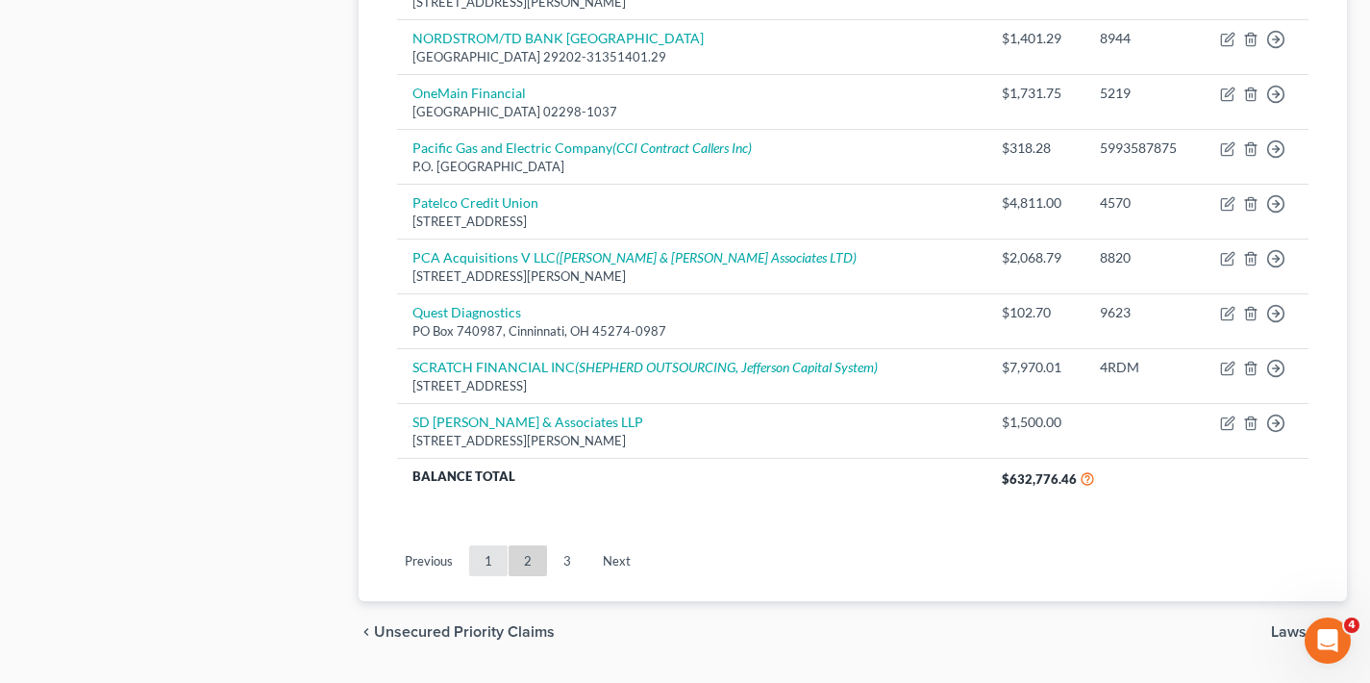
click at [489, 545] on link "1" at bounding box center [488, 560] width 38 height 31
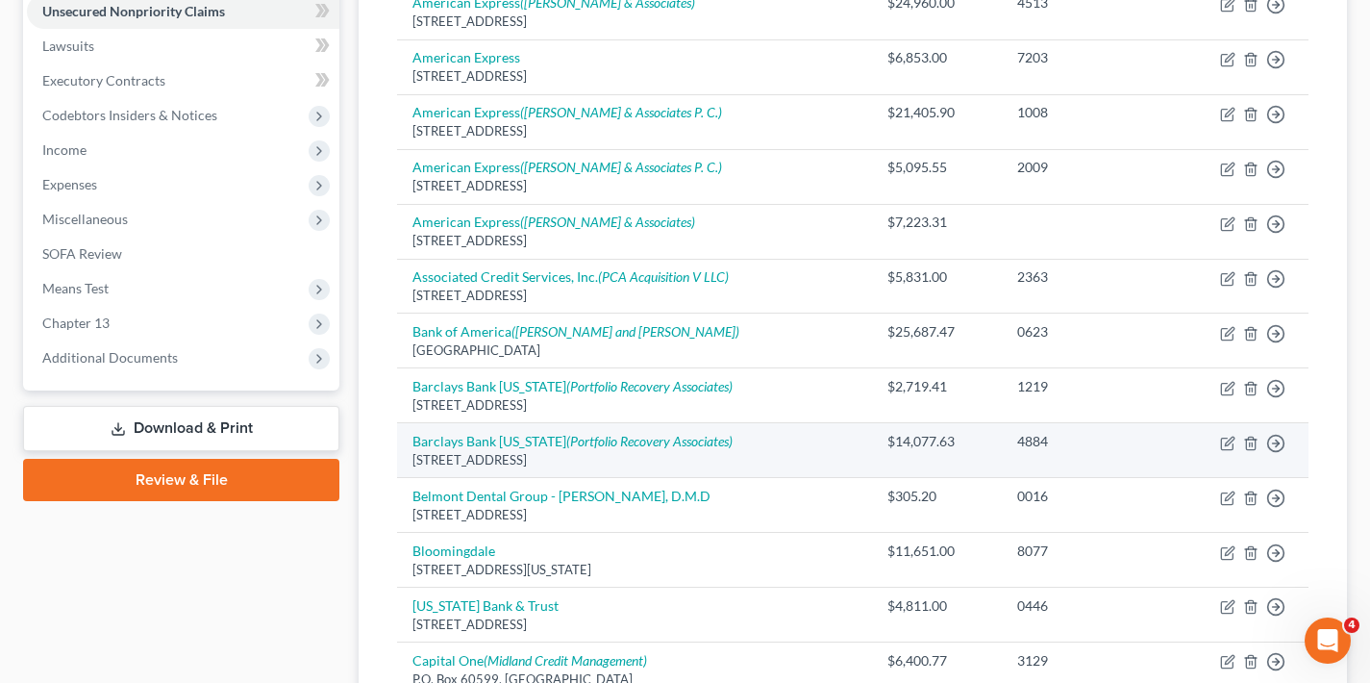
scroll to position [0, 0]
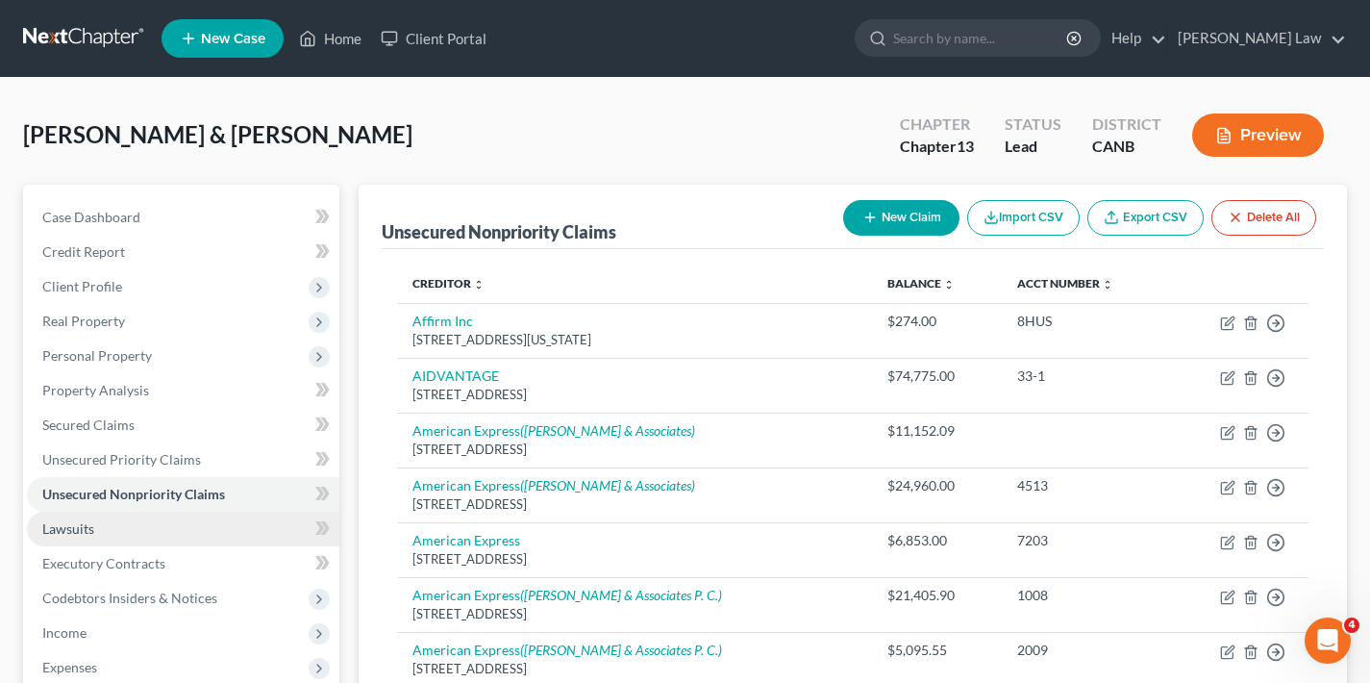
click at [59, 530] on span "Lawsuits" at bounding box center [68, 528] width 52 height 16
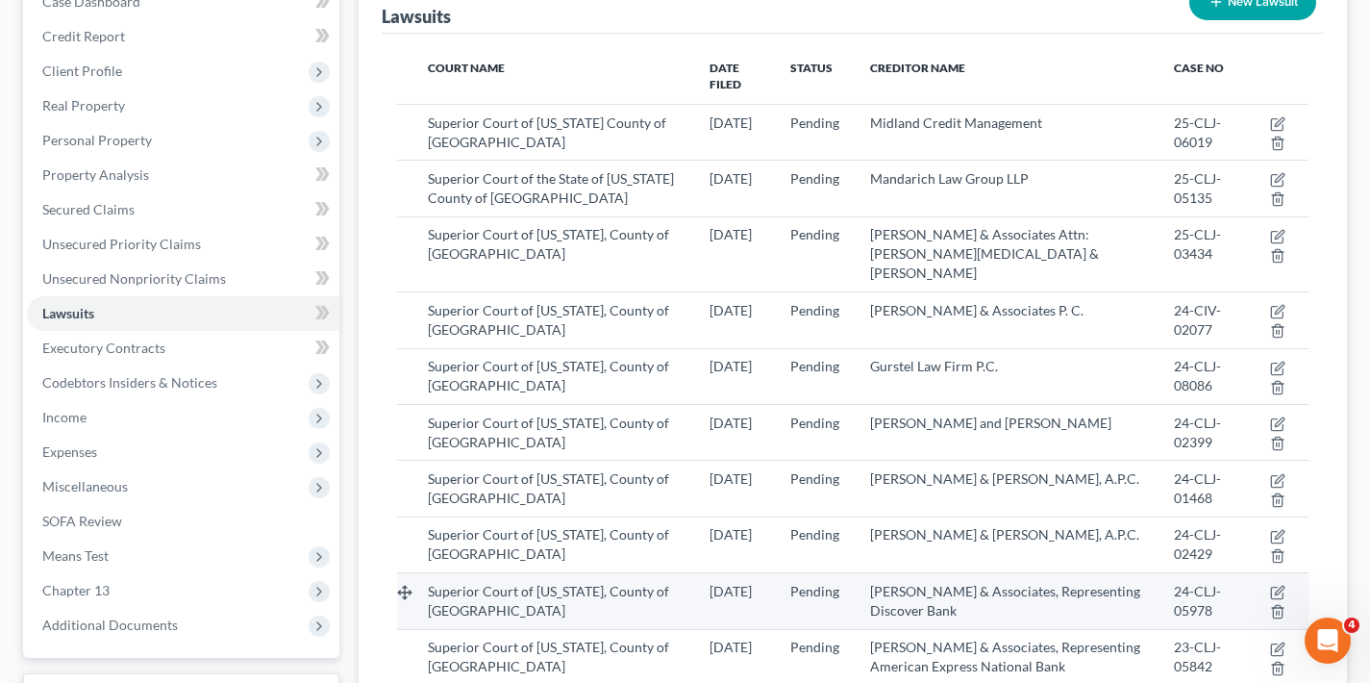
scroll to position [233, 0]
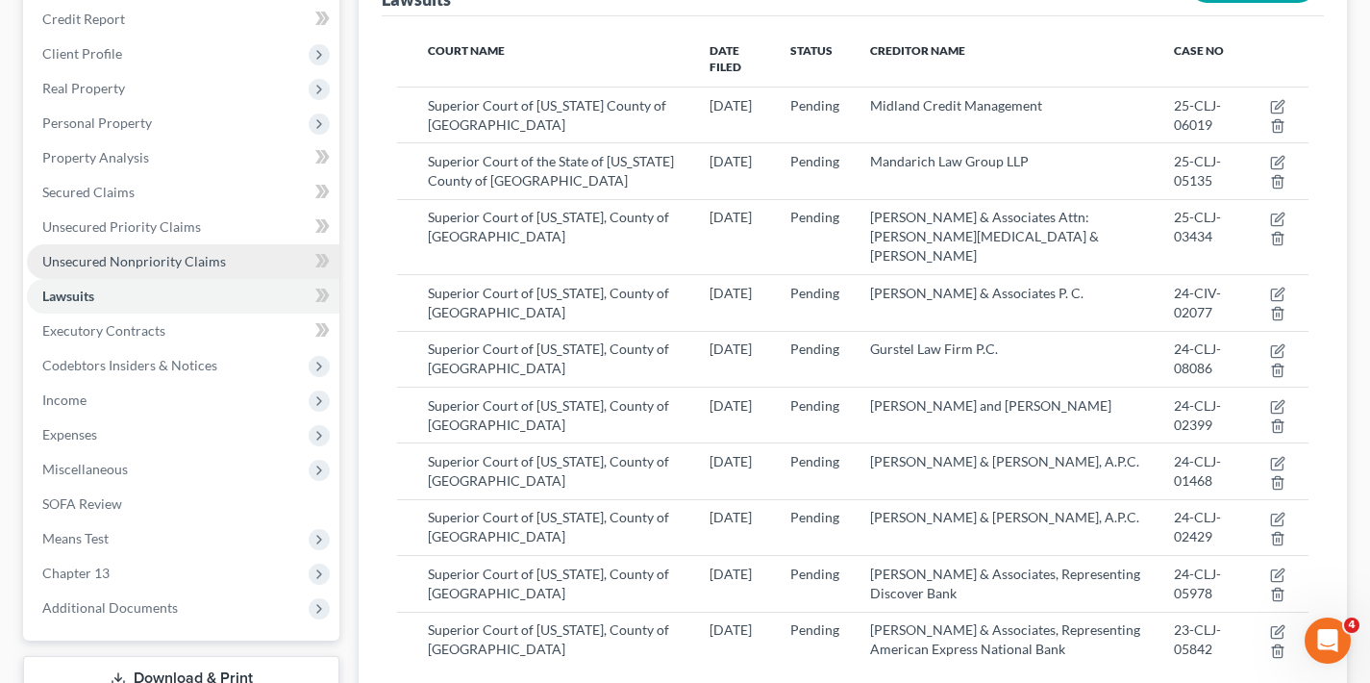
click at [150, 257] on span "Unsecured Nonpriority Claims" at bounding box center [134, 261] width 184 height 16
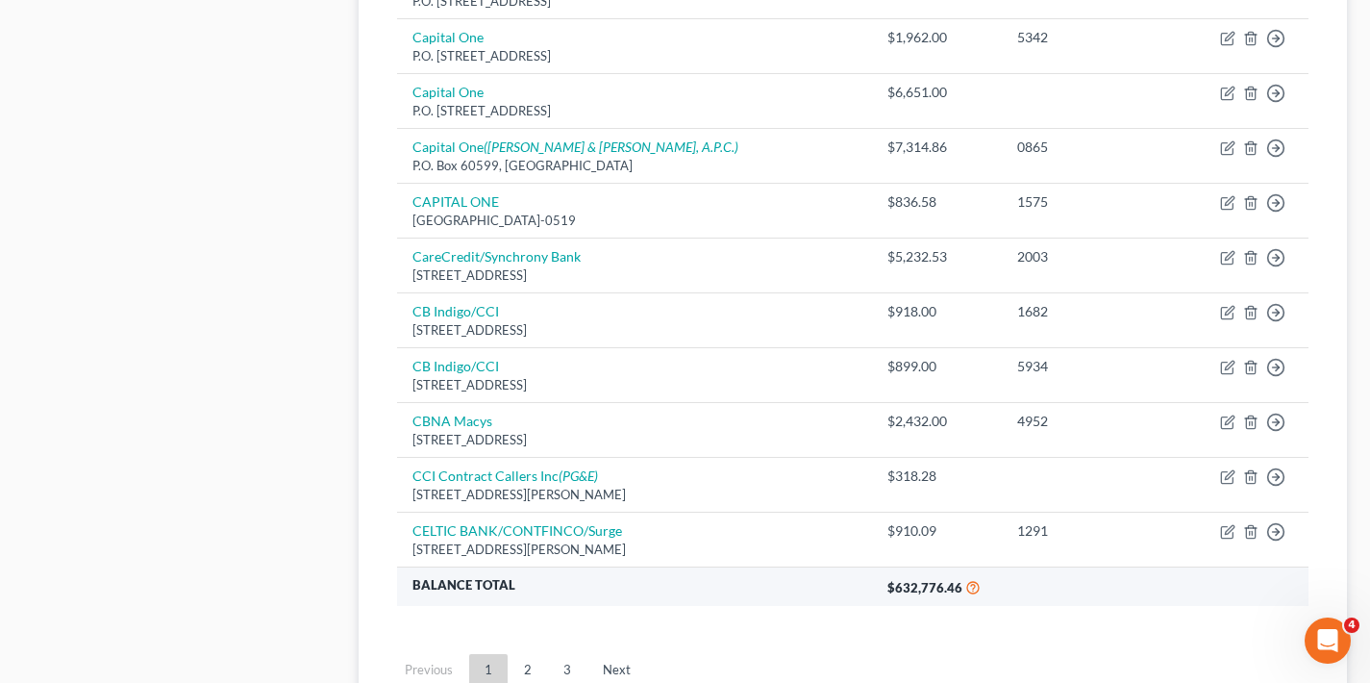
scroll to position [1405, 0]
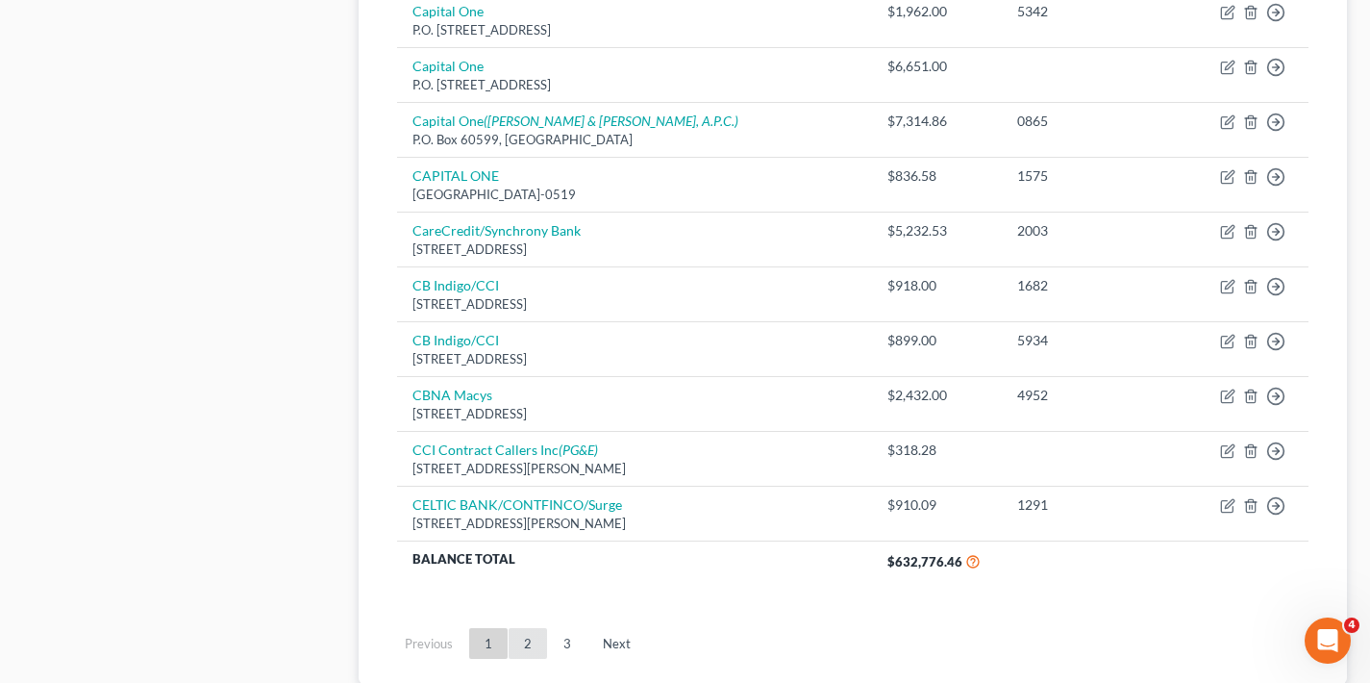
click at [533, 628] on link "2" at bounding box center [528, 643] width 38 height 31
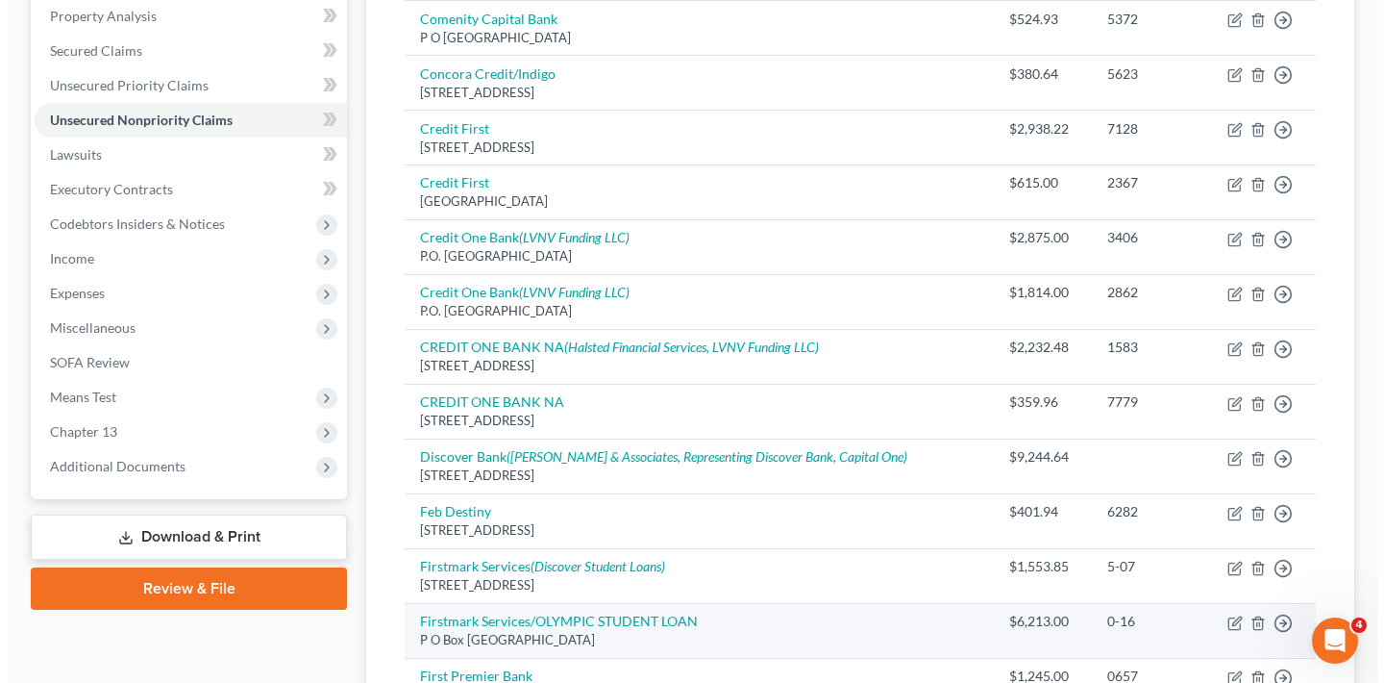
scroll to position [378, 0]
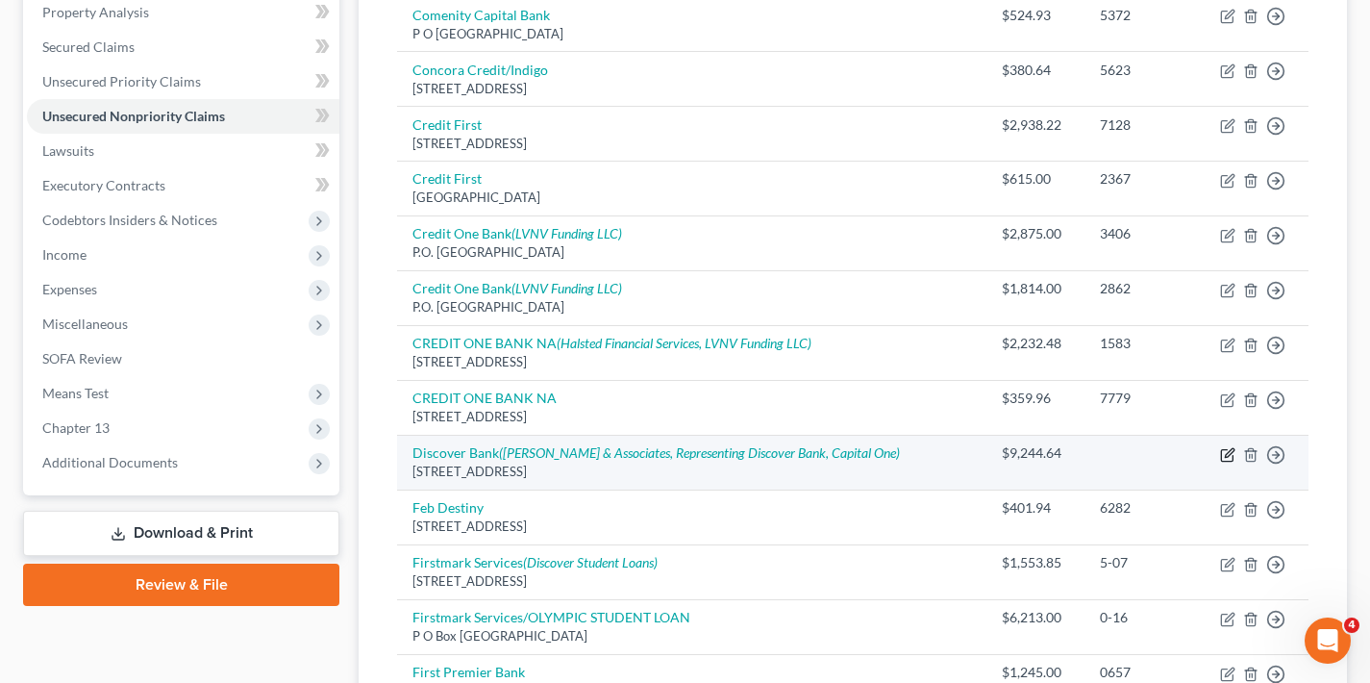
click at [1228, 447] on icon "button" at bounding box center [1227, 454] width 15 height 15
select select "46"
select select "8"
select select "1"
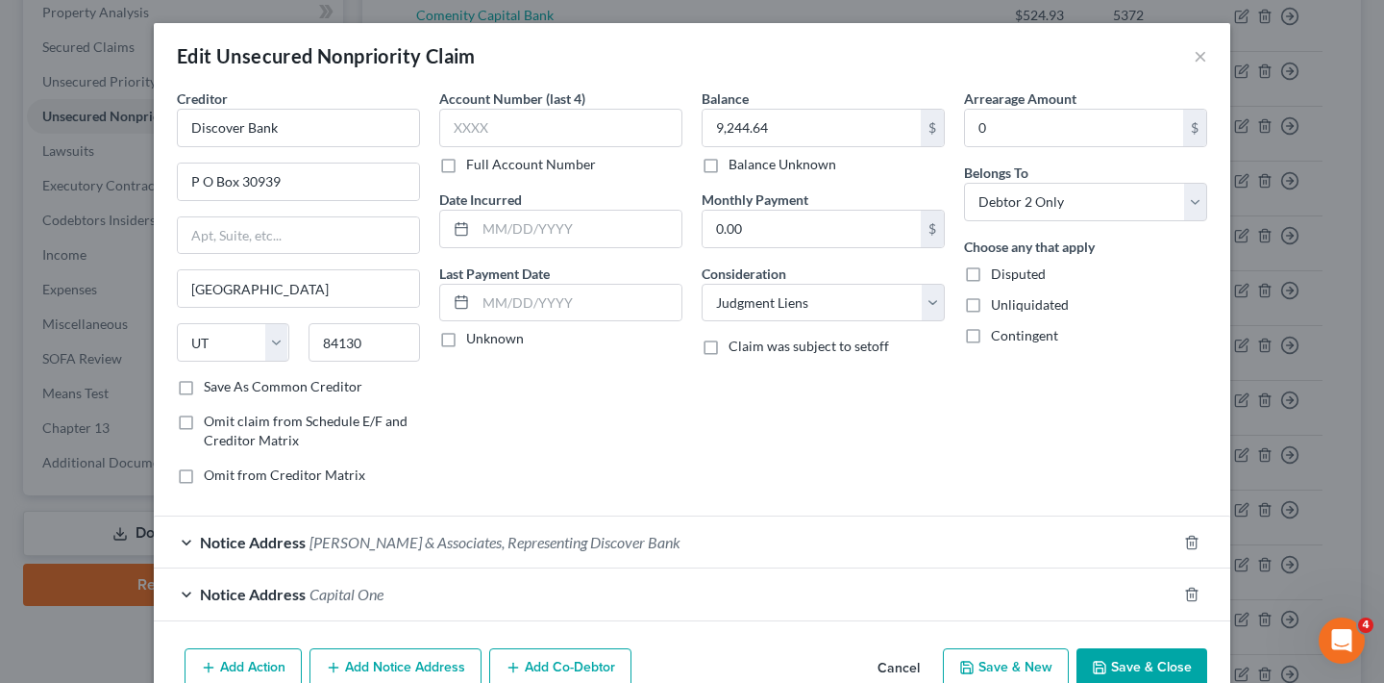
scroll to position [98, 0]
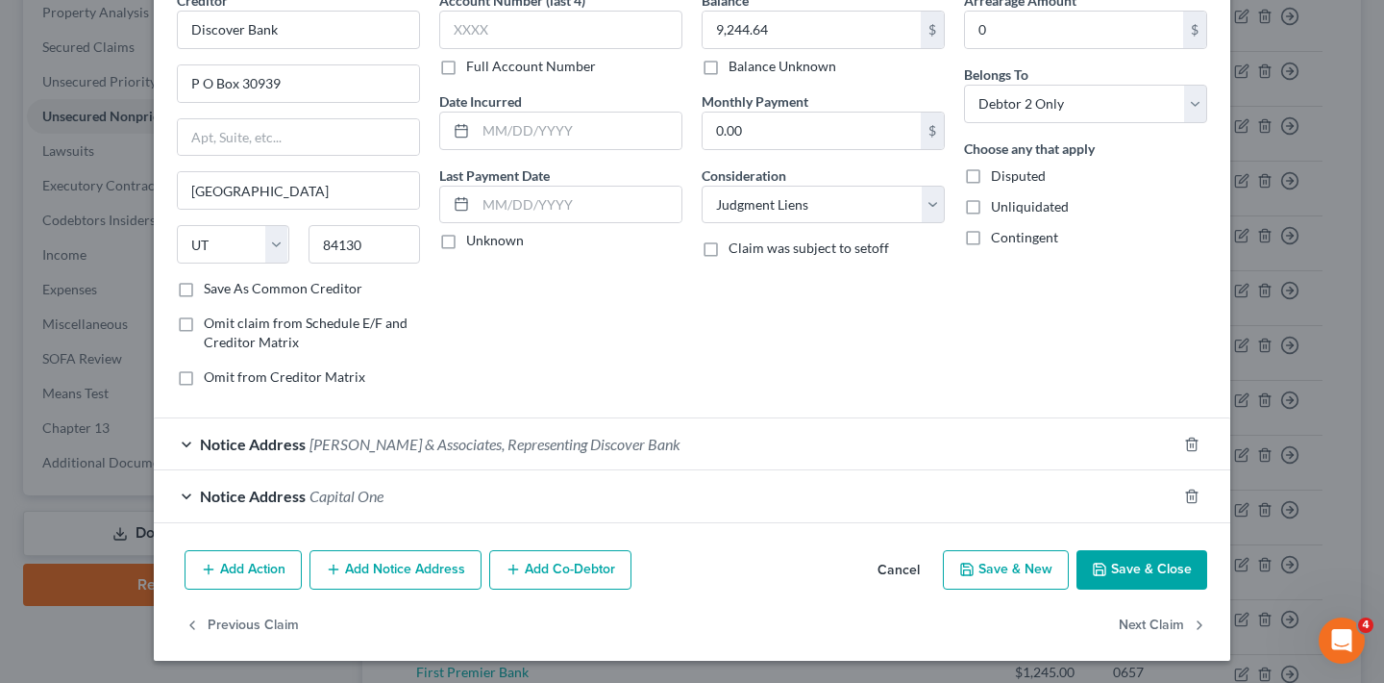
click at [320, 443] on span "Zwicker & Associates, Representing Discover Bank" at bounding box center [495, 444] width 371 height 18
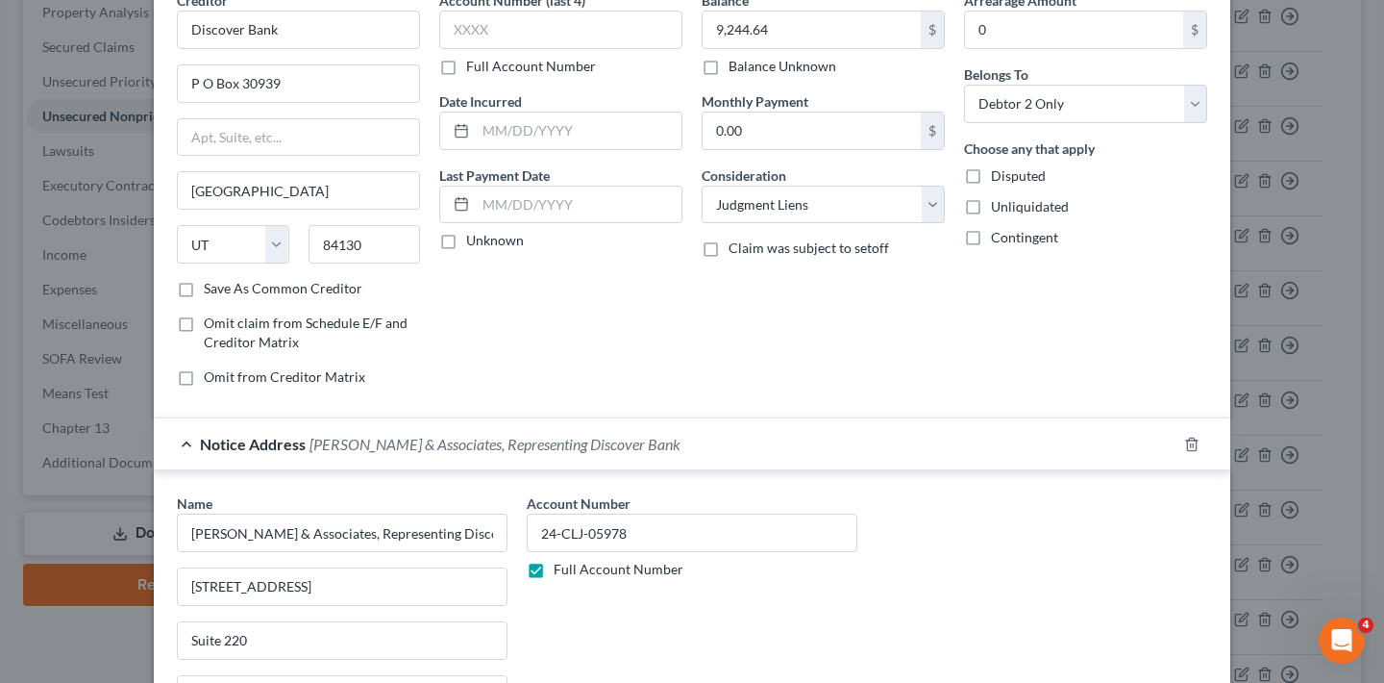
scroll to position [0, 0]
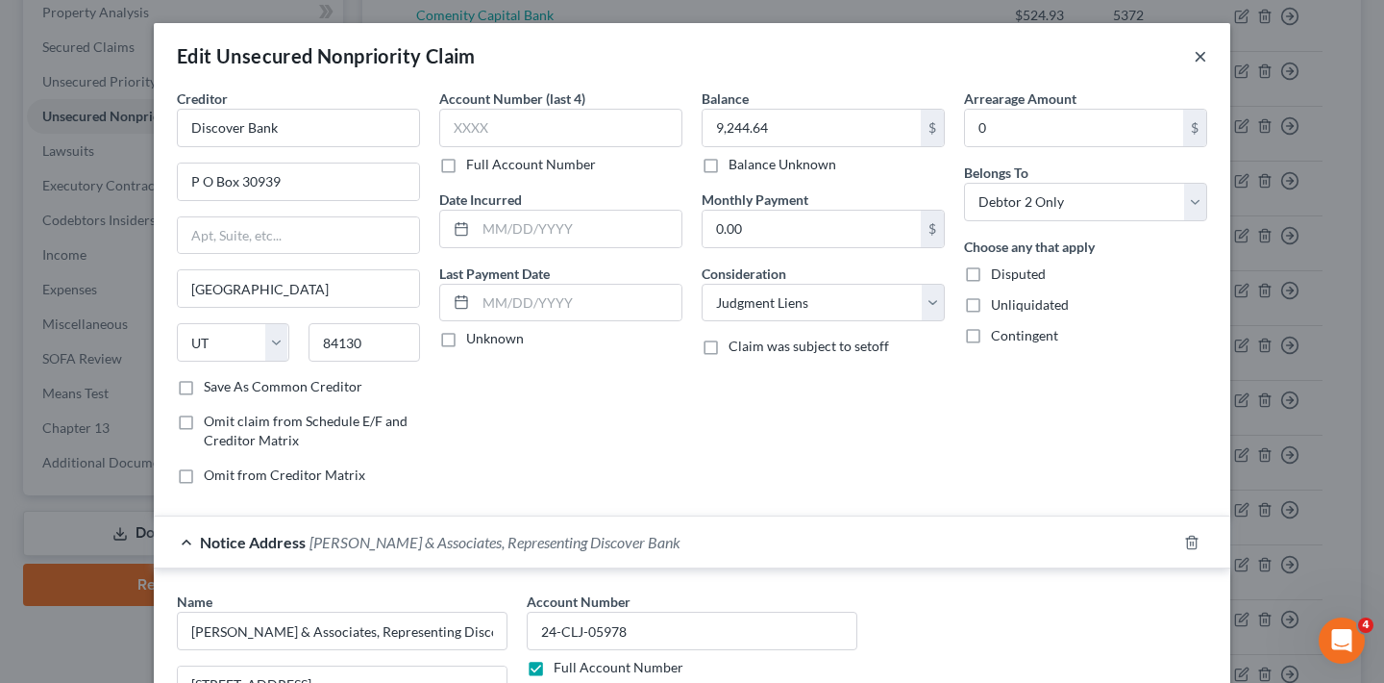
click at [1194, 61] on button "×" at bounding box center [1200, 55] width 13 height 23
